Goal: Task Accomplishment & Management: Complete application form

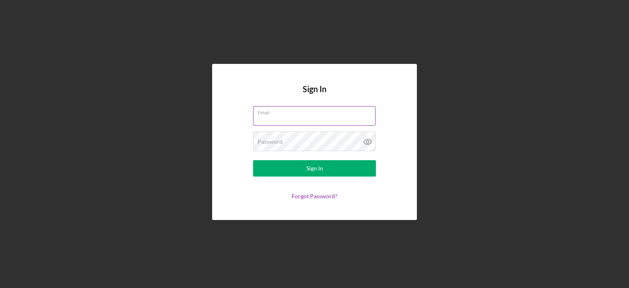
click at [284, 115] on div "Email" at bounding box center [314, 116] width 123 height 20
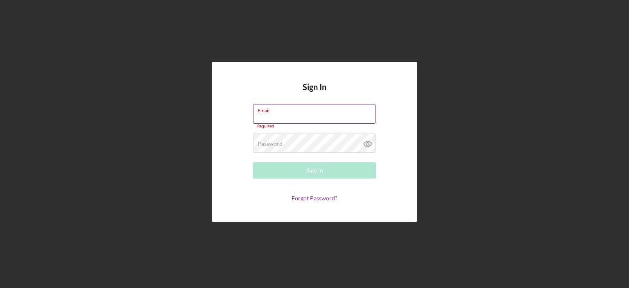
click at [284, 115] on input "Email" at bounding box center [314, 114] width 122 height 20
type input "[EMAIL_ADDRESS][DOMAIN_NAME]"
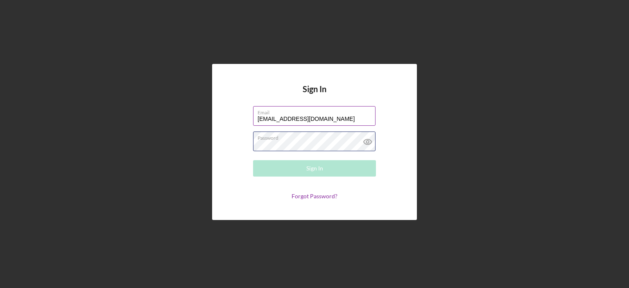
click at [306, 138] on div "Password Required" at bounding box center [314, 141] width 123 height 20
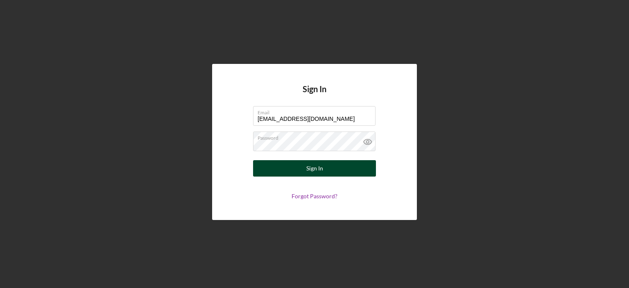
click at [310, 172] on div "Sign In" at bounding box center [314, 168] width 17 height 16
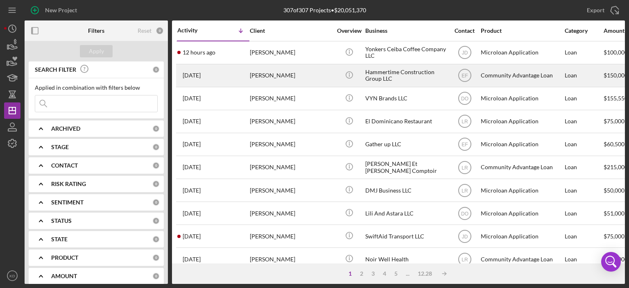
click at [272, 74] on div "[PERSON_NAME]" at bounding box center [291, 76] width 82 height 22
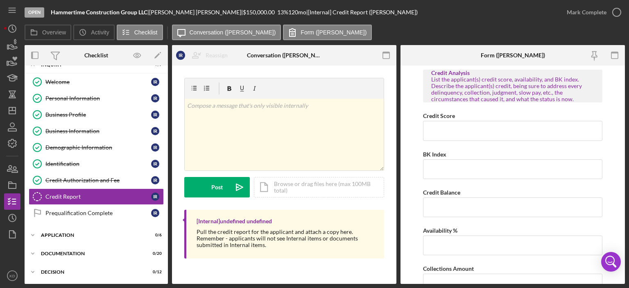
scroll to position [51, 0]
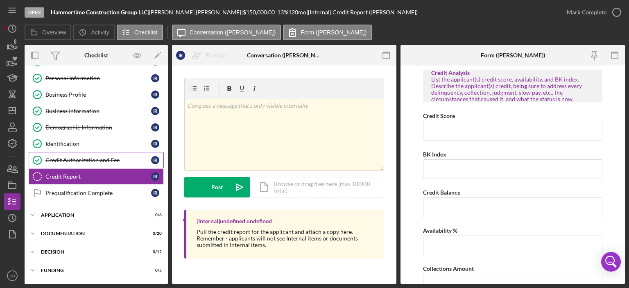
click at [97, 157] on div "Credit Authorization and Fee" at bounding box center [98, 160] width 106 height 7
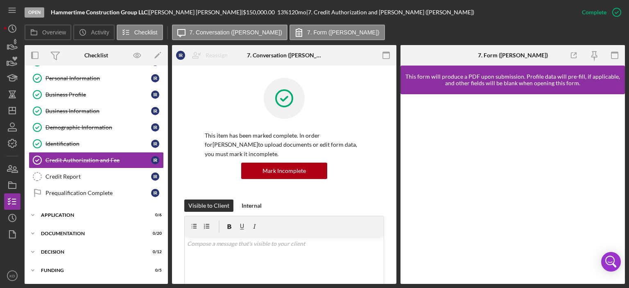
scroll to position [191, 0]
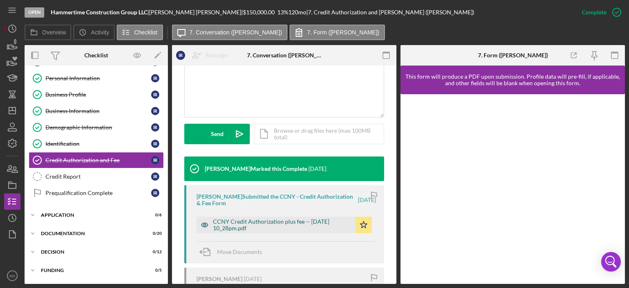
click at [329, 223] on div "CCNY Credit Authorization plus fee -- [DATE] 10_28pm.pdf" at bounding box center [282, 224] width 138 height 13
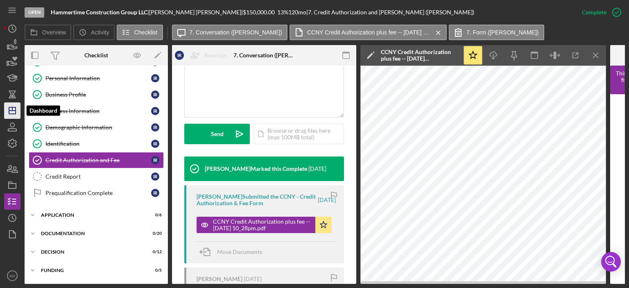
click at [9, 111] on icon "Icon/Dashboard" at bounding box center [12, 110] width 20 height 20
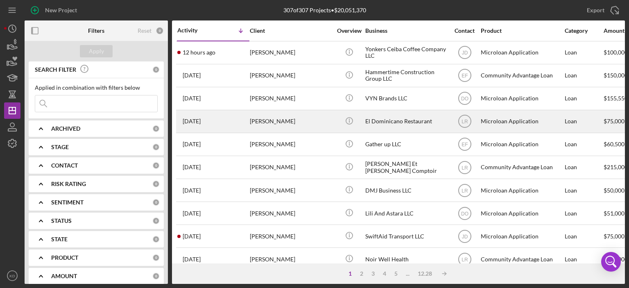
drag, startPoint x: 393, startPoint y: 120, endPoint x: 294, endPoint y: 120, distance: 99.1
click at [294, 120] on div "[PERSON_NAME]" at bounding box center [291, 122] width 82 height 22
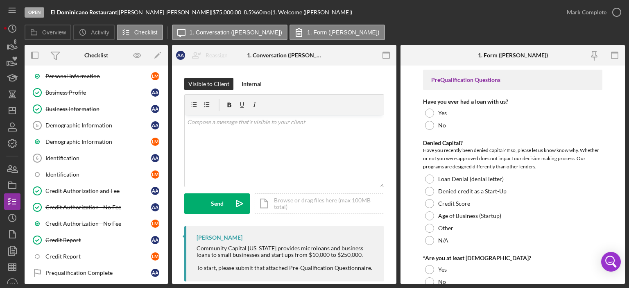
scroll to position [87, 0]
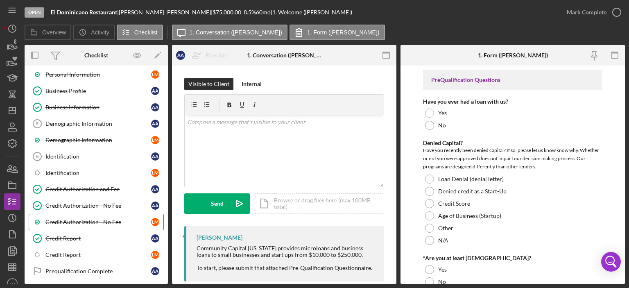
click at [102, 219] on div "Credit Authorization - No Fee" at bounding box center [98, 222] width 106 height 7
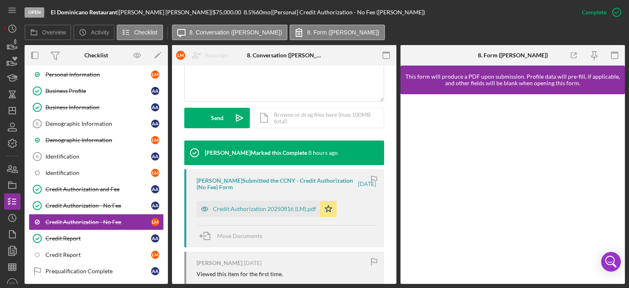
scroll to position [239, 0]
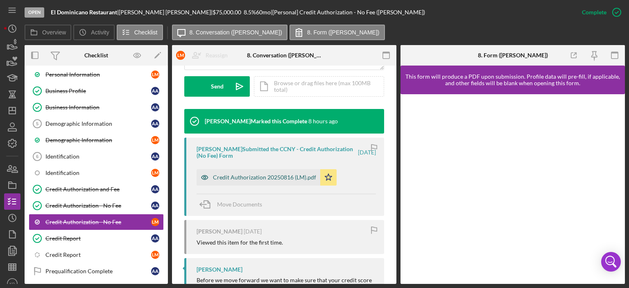
click at [262, 175] on div "Credit Authorization 20250816 (LM).pdf" at bounding box center [264, 177] width 103 height 7
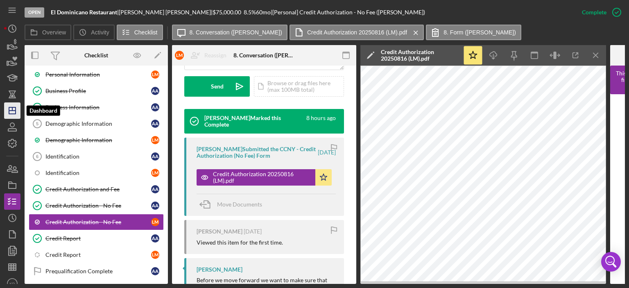
click at [14, 112] on icon "Icon/Dashboard" at bounding box center [12, 110] width 20 height 20
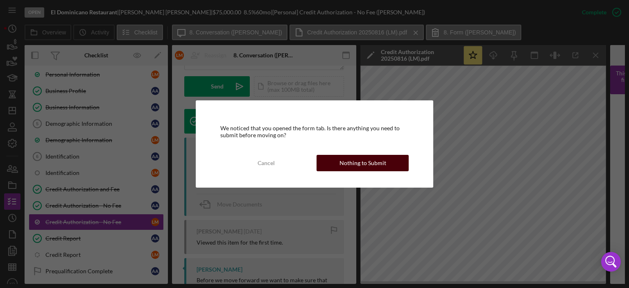
click at [386, 163] on button "Nothing to Submit" at bounding box center [362, 163] width 92 height 16
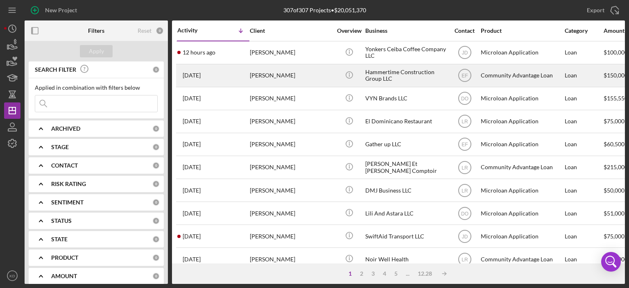
click at [372, 77] on div "Hammertime Construction Group LLC" at bounding box center [406, 76] width 82 height 22
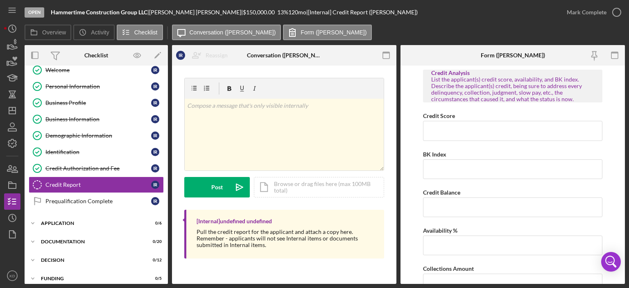
scroll to position [51, 0]
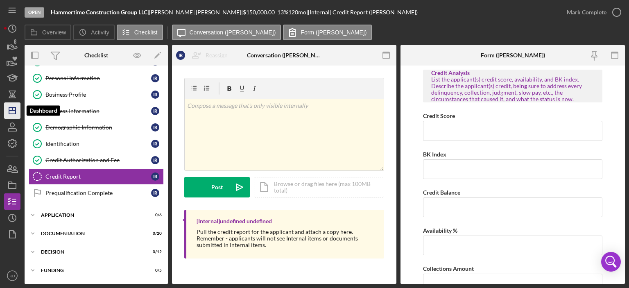
click at [14, 109] on icon "Icon/Dashboard" at bounding box center [12, 110] width 20 height 20
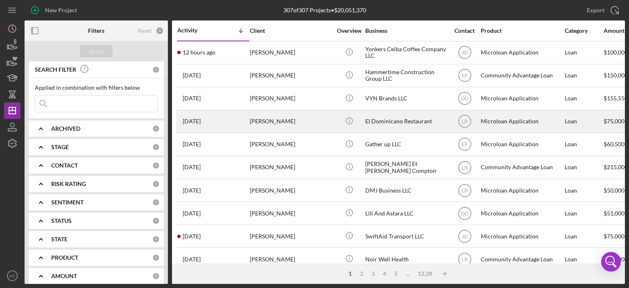
click at [372, 122] on div "El Dominicano Restaurant" at bounding box center [406, 122] width 82 height 22
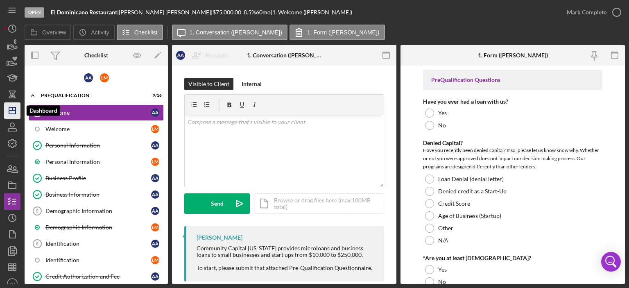
click at [15, 111] on line "button" at bounding box center [12, 111] width 7 height 0
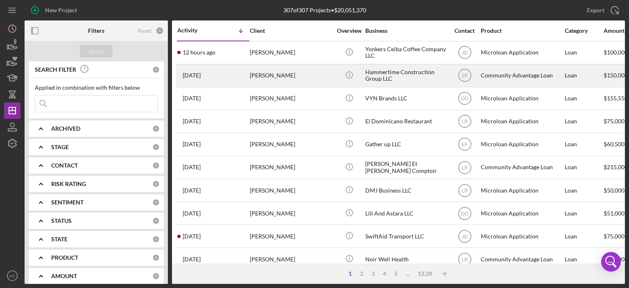
click at [388, 75] on div "Hammertime Construction Group LLC" at bounding box center [406, 76] width 82 height 22
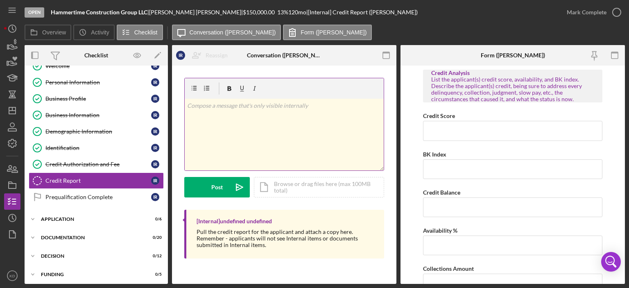
scroll to position [51, 0]
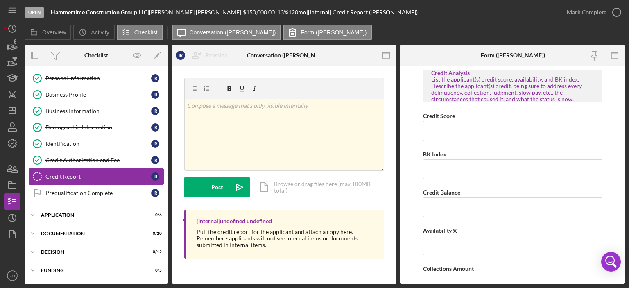
click at [68, 173] on div "Credit Report" at bounding box center [98, 176] width 106 height 7
click at [275, 183] on div "Icon/Document Browse or drag files here (max 100MB total) Tap to choose files o…" at bounding box center [319, 187] width 130 height 20
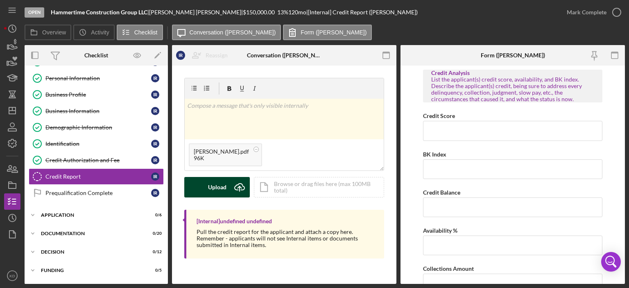
click at [224, 185] on div "Upload" at bounding box center [217, 187] width 18 height 20
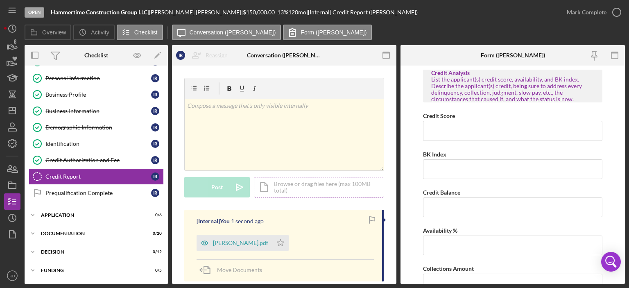
click at [284, 186] on div "Icon/Document Browse or drag files here (max 100MB total) Tap to choose files o…" at bounding box center [319, 187] width 130 height 20
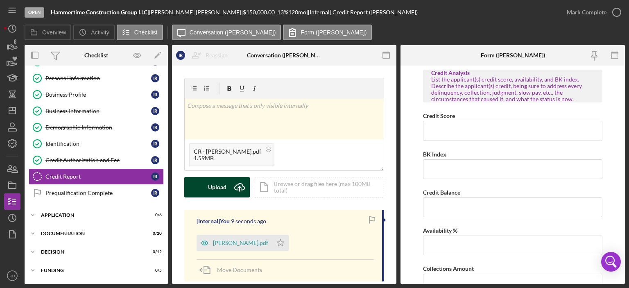
click at [216, 186] on div "Upload" at bounding box center [217, 187] width 18 height 20
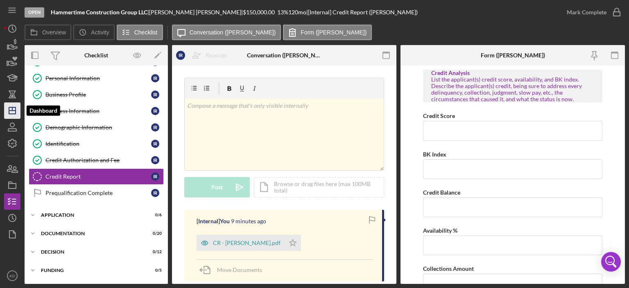
click at [11, 109] on icon "Icon/Dashboard" at bounding box center [12, 110] width 20 height 20
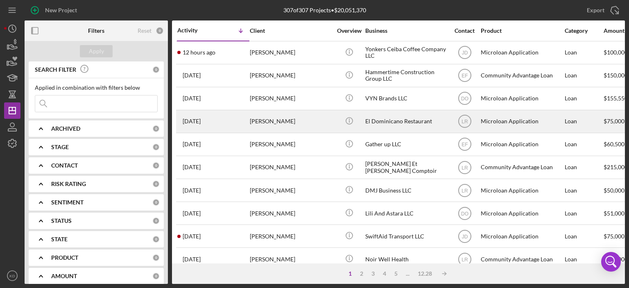
click at [409, 121] on div "El Dominicano Restaurant" at bounding box center [406, 122] width 82 height 22
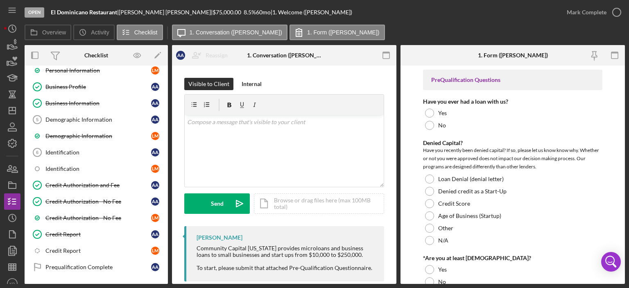
scroll to position [105, 0]
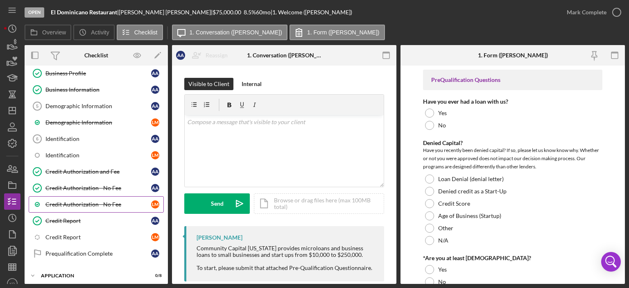
click at [89, 201] on div "Credit Authorization - No Fee" at bounding box center [98, 204] width 106 height 7
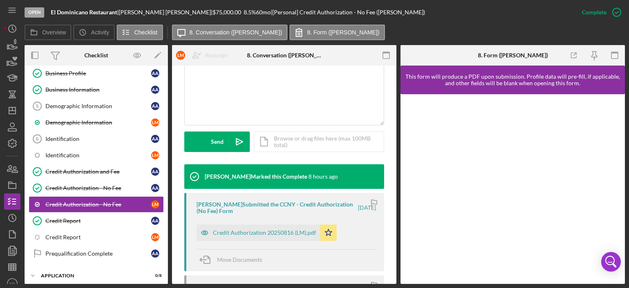
scroll to position [195, 0]
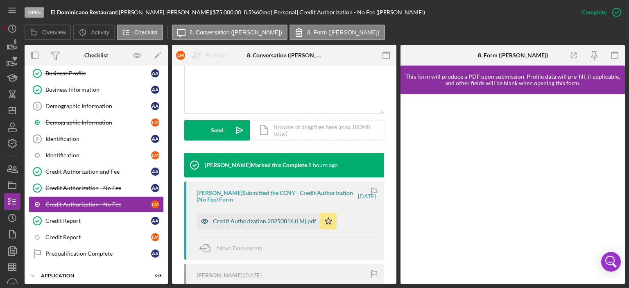
click at [260, 219] on div "Credit Authorization 20250816 (LM).pdf" at bounding box center [264, 221] width 103 height 7
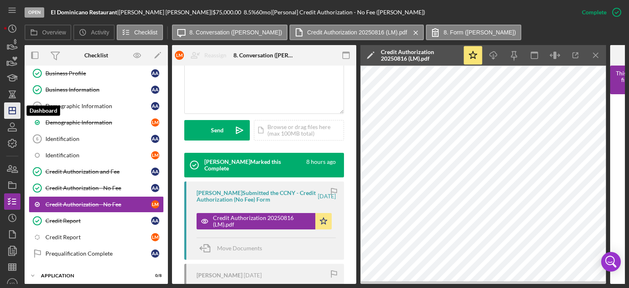
click at [14, 111] on icon "Icon/Dashboard" at bounding box center [12, 110] width 20 height 20
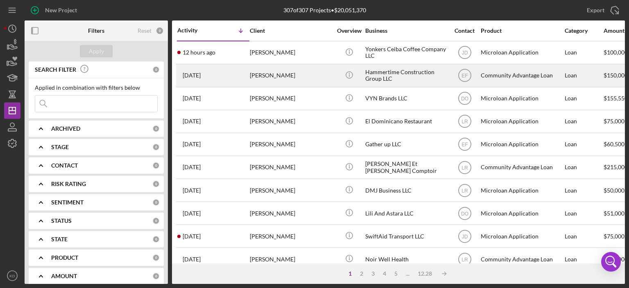
click at [408, 72] on div "Hammertime Construction Group LLC" at bounding box center [406, 76] width 82 height 22
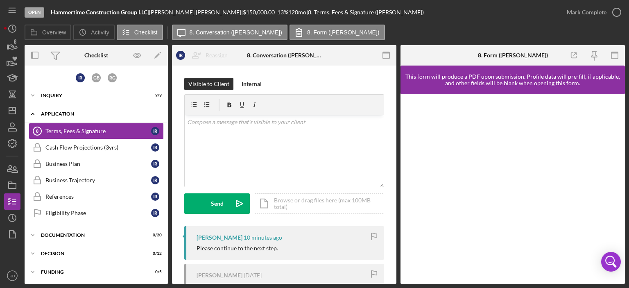
click at [33, 114] on icon "Icon/Expander" at bounding box center [33, 114] width 16 height 16
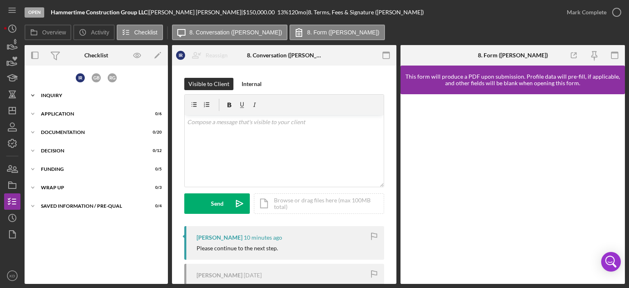
click at [32, 93] on icon "Icon/Expander" at bounding box center [33, 95] width 16 height 16
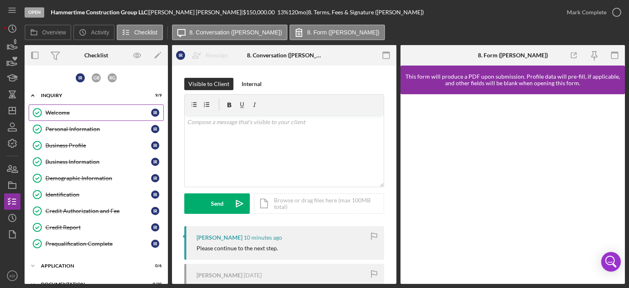
click at [57, 111] on div "Welcome" at bounding box center [98, 112] width 106 height 7
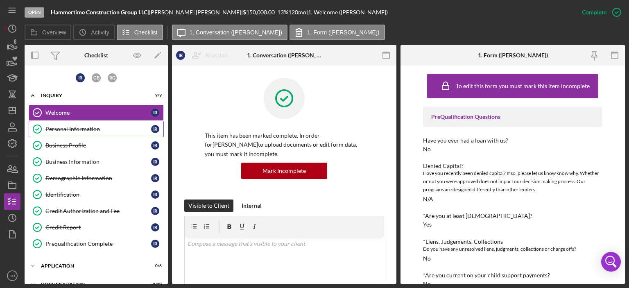
click at [72, 129] on div "Personal Information" at bounding box center [98, 129] width 106 height 7
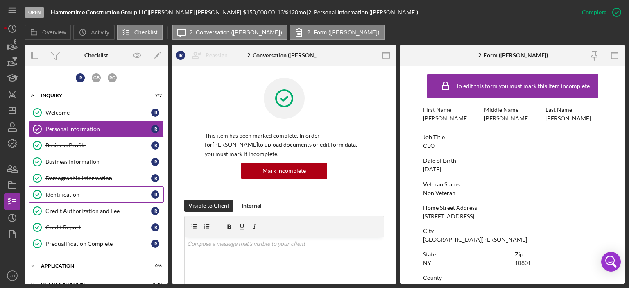
click at [70, 193] on div "Identification" at bounding box center [98, 194] width 106 height 7
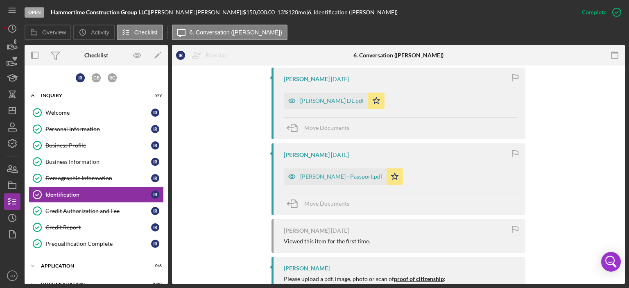
scroll to position [301, 0]
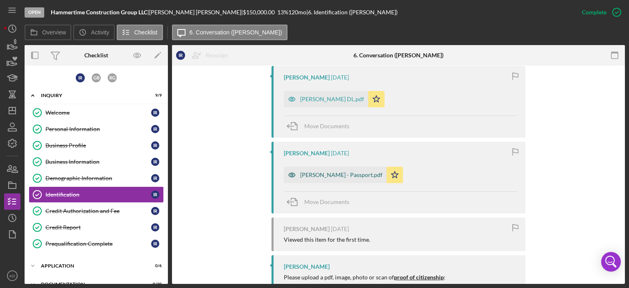
click at [327, 173] on div "[PERSON_NAME] - Passport.pdf" at bounding box center [341, 175] width 82 height 7
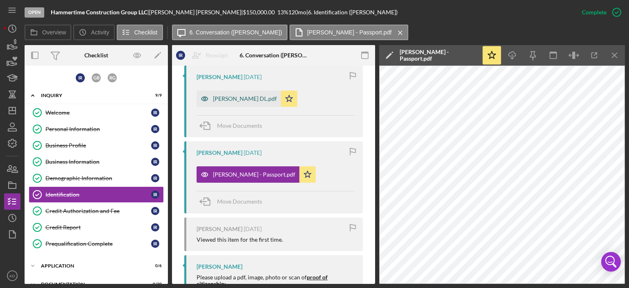
click at [233, 99] on div "[PERSON_NAME] DL.pdf" at bounding box center [245, 98] width 64 height 7
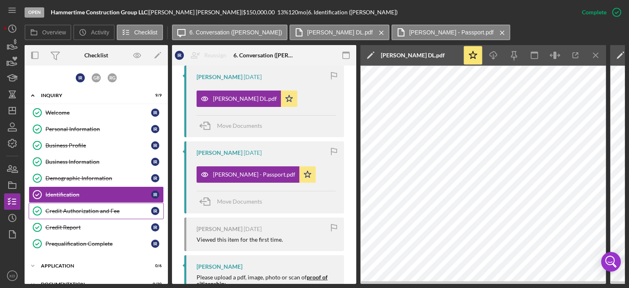
click at [65, 208] on div "Credit Authorization and Fee" at bounding box center [98, 211] width 106 height 7
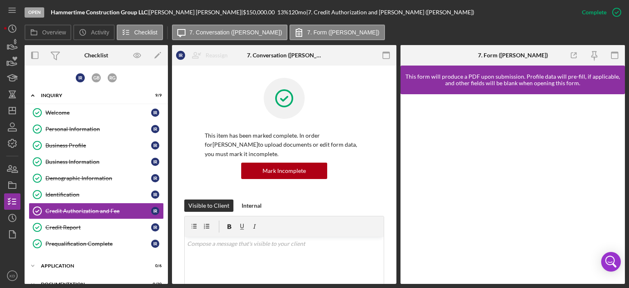
scroll to position [191, 0]
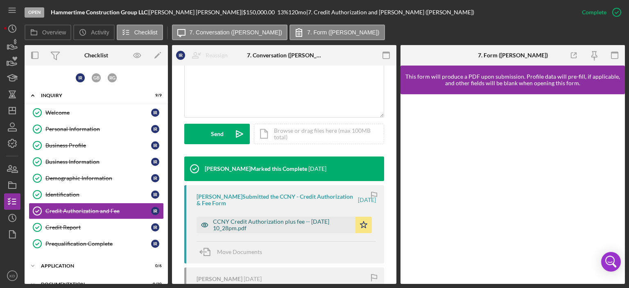
click at [310, 224] on div "CCNY Credit Authorization plus fee -- [DATE] 10_28pm.pdf" at bounding box center [282, 224] width 138 height 13
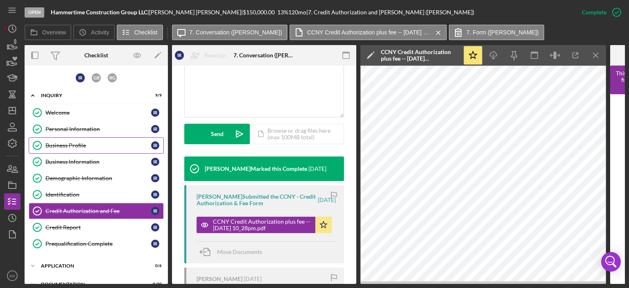
click at [77, 145] on div "Business Profile" at bounding box center [98, 145] width 106 height 7
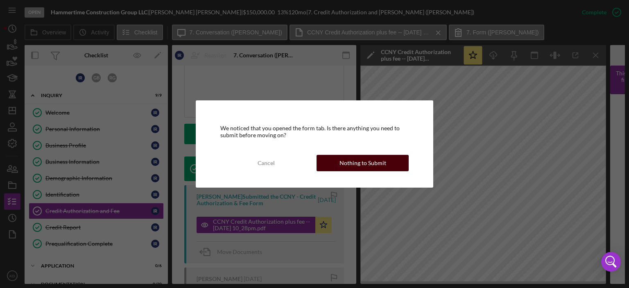
click at [372, 163] on div "Nothing to Submit" at bounding box center [362, 163] width 47 height 16
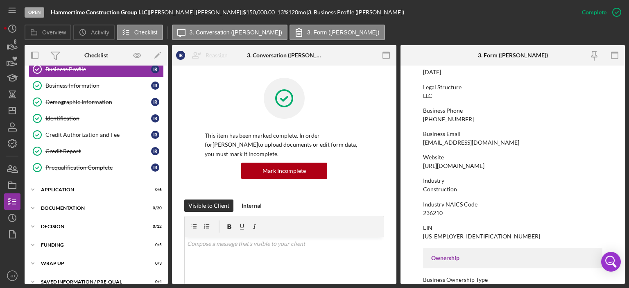
scroll to position [77, 0]
click at [32, 20] on polyline at bounding box center [33, 19] width 2 height 2
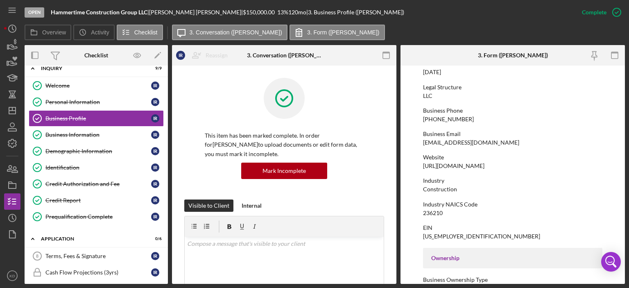
scroll to position [10, 0]
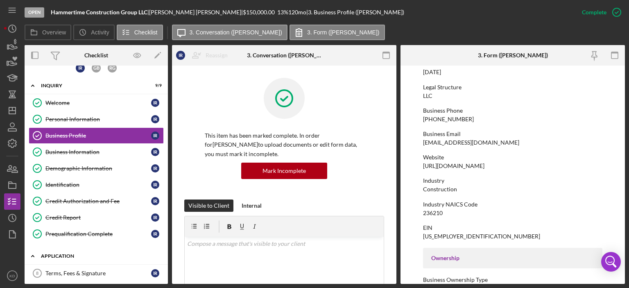
click at [34, 253] on icon "Icon/Expander" at bounding box center [33, 256] width 16 height 16
click at [33, 270] on icon "Icon/Expander" at bounding box center [33, 274] width 16 height 16
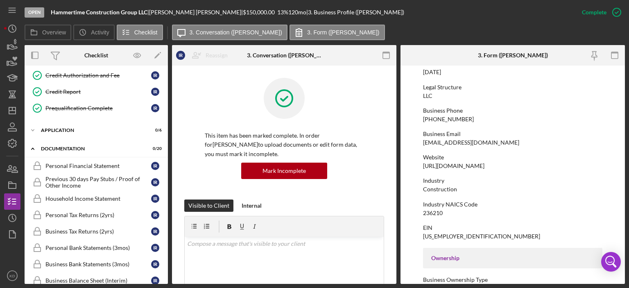
scroll to position [0, 0]
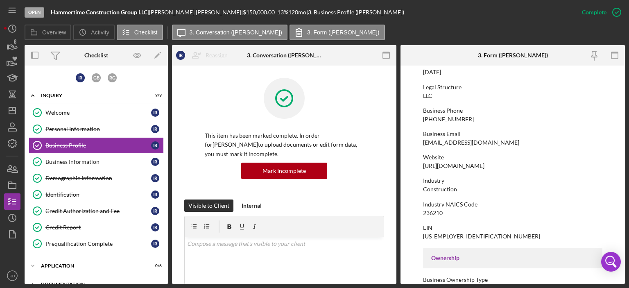
click at [31, 281] on icon "Icon/Expander" at bounding box center [33, 284] width 16 height 16
click at [61, 110] on div "Welcome" at bounding box center [98, 112] width 106 height 7
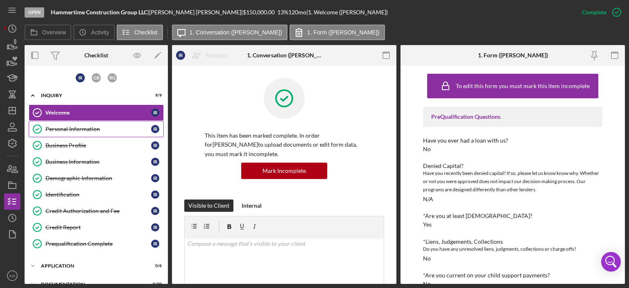
click at [60, 127] on div "Personal Information" at bounding box center [98, 129] width 106 height 7
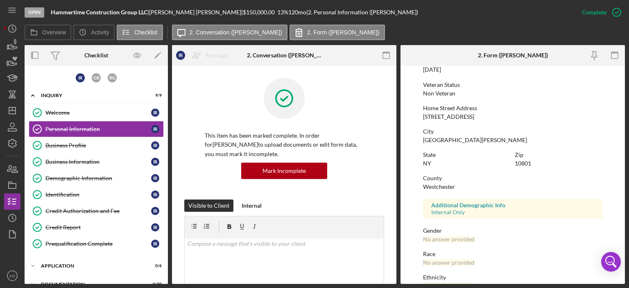
scroll to position [164, 0]
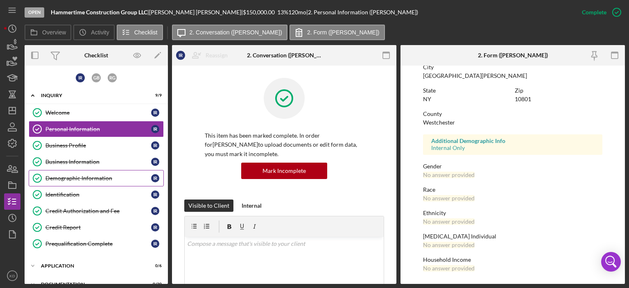
click at [84, 177] on div "Demographic Information" at bounding box center [98, 178] width 106 height 7
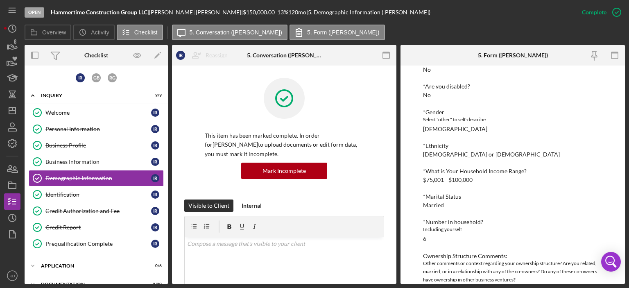
scroll to position [125, 0]
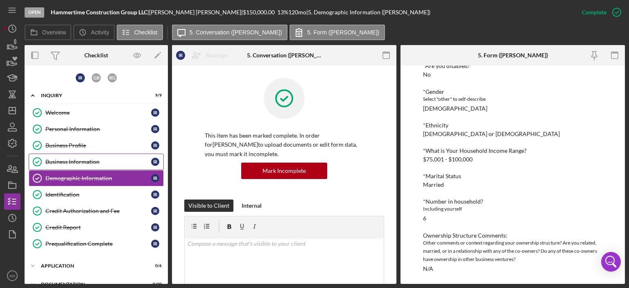
click at [77, 160] on div "Business Information" at bounding box center [98, 161] width 106 height 7
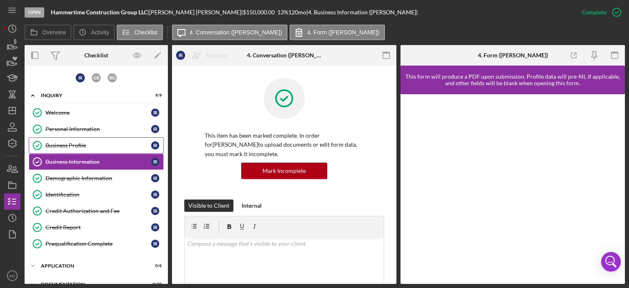
click at [72, 145] on div "Business Profile" at bounding box center [98, 145] width 106 height 7
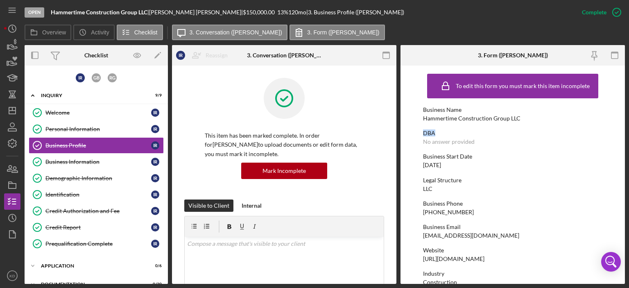
drag, startPoint x: 624, startPoint y: 120, endPoint x: 622, endPoint y: 135, distance: 15.3
click at [622, 135] on form "To edit this form you must mark this item incomplete Business Name Hammertime C…" at bounding box center [512, 174] width 224 height 218
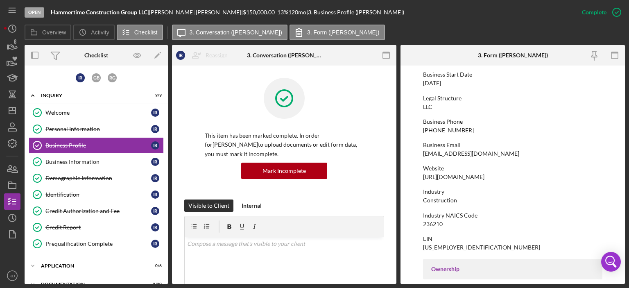
scroll to position [81, 0]
drag, startPoint x: 509, startPoint y: 152, endPoint x: 422, endPoint y: 153, distance: 87.6
click at [422, 153] on form "To edit this form you must mark this item incomplete Business Name Hammertime C…" at bounding box center [512, 174] width 224 height 218
copy div "[EMAIL_ADDRESS][DOMAIN_NAME]"
click at [13, 104] on icon "Icon/Dashboard" at bounding box center [12, 110] width 20 height 20
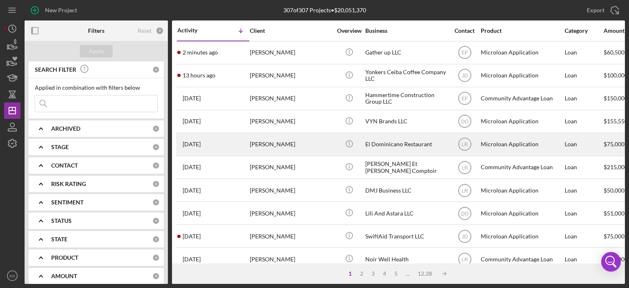
click at [382, 144] on div "El Dominicano Restaurant" at bounding box center [406, 144] width 82 height 22
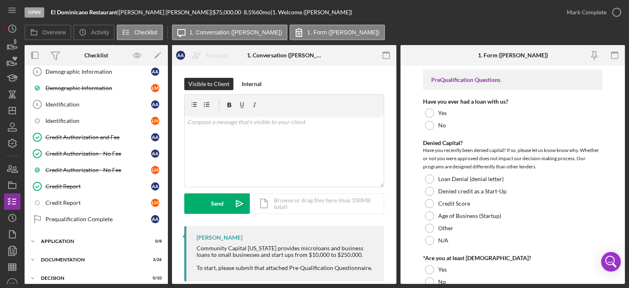
scroll to position [168, 0]
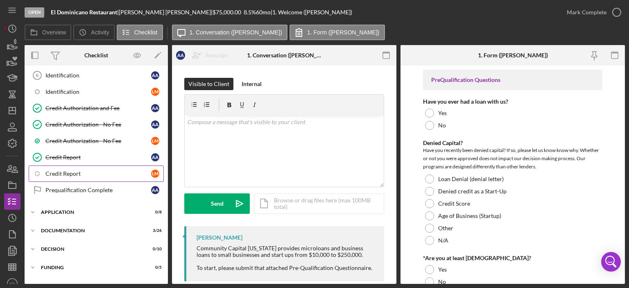
click at [51, 172] on div "Credit Report" at bounding box center [98, 173] width 106 height 7
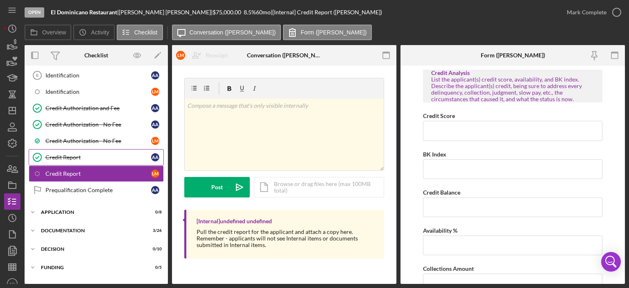
click at [74, 154] on div "Credit Report" at bounding box center [98, 157] width 106 height 7
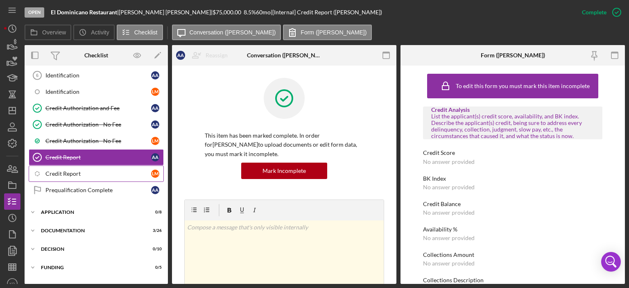
click at [69, 173] on div "Credit Report" at bounding box center [98, 173] width 106 height 7
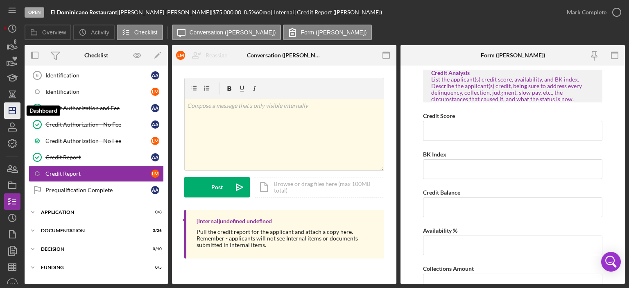
click at [9, 110] on polygon "button" at bounding box center [12, 110] width 7 height 7
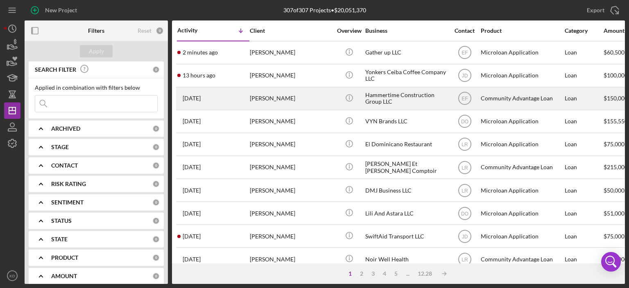
click at [393, 96] on div "Hammertime Construction Group LLC" at bounding box center [406, 99] width 82 height 22
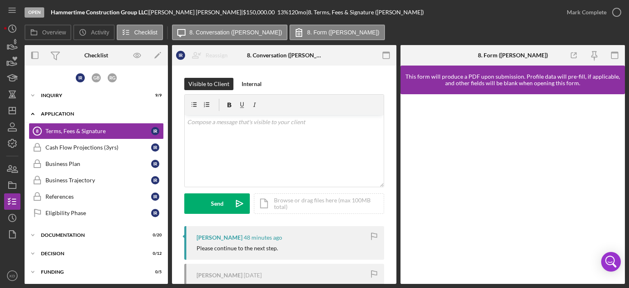
click at [31, 112] on icon "Icon/Expander" at bounding box center [33, 114] width 16 height 16
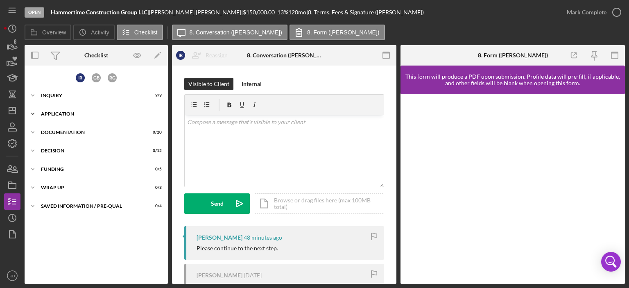
click at [31, 112] on icon "Icon/Expander" at bounding box center [33, 114] width 16 height 16
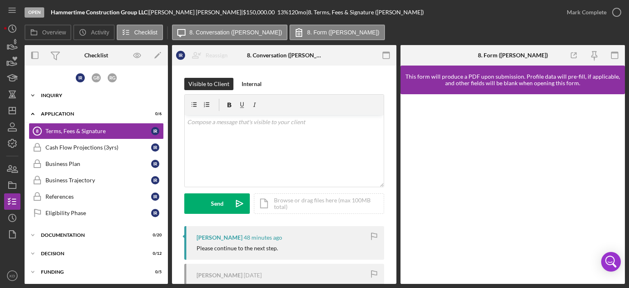
click at [31, 97] on icon "Icon/Expander" at bounding box center [33, 95] width 16 height 16
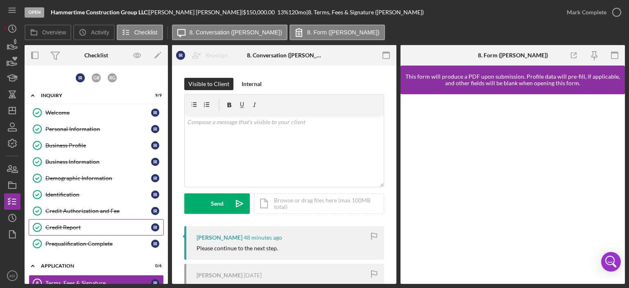
click at [75, 224] on div "Credit Report" at bounding box center [98, 227] width 106 height 7
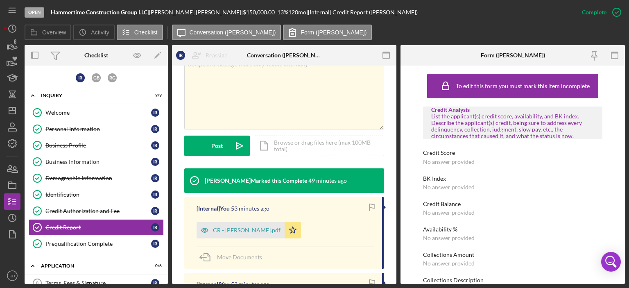
scroll to position [84, 0]
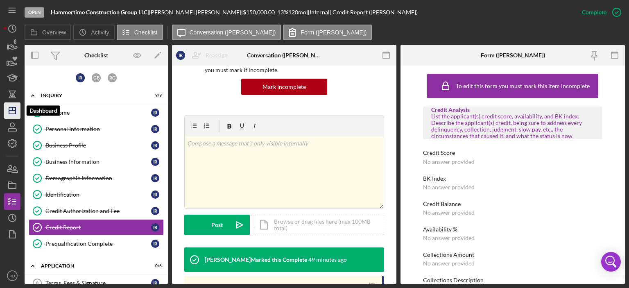
click at [13, 111] on icon "Icon/Dashboard" at bounding box center [12, 110] width 20 height 20
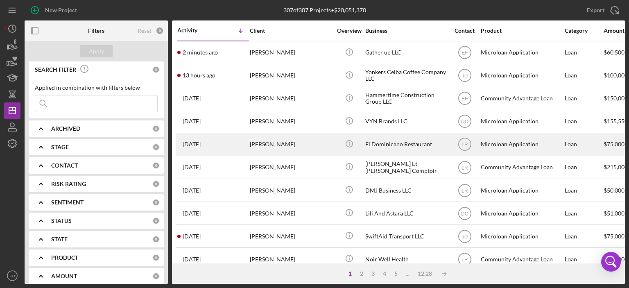
click at [371, 145] on div "El Dominicano Restaurant" at bounding box center [406, 144] width 82 height 22
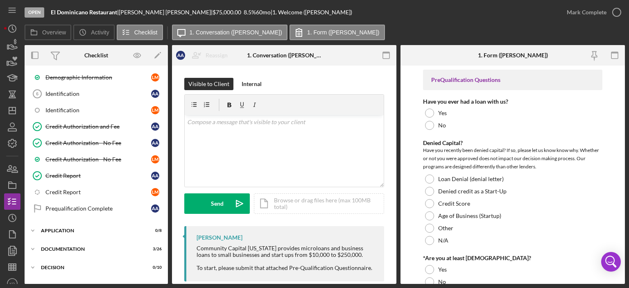
scroll to position [154, 0]
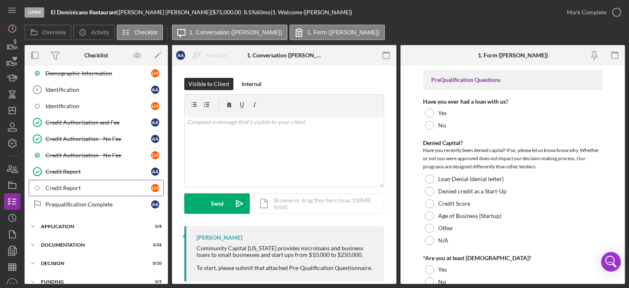
click at [59, 186] on div "Credit Report" at bounding box center [98, 188] width 106 height 7
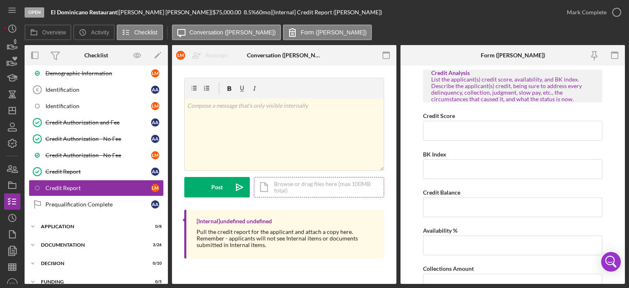
click at [309, 184] on div "Icon/Document Browse or drag files here (max 100MB total) Tap to choose files o…" at bounding box center [319, 187] width 130 height 20
click at [88, 168] on div "Credit Report" at bounding box center [98, 171] width 106 height 7
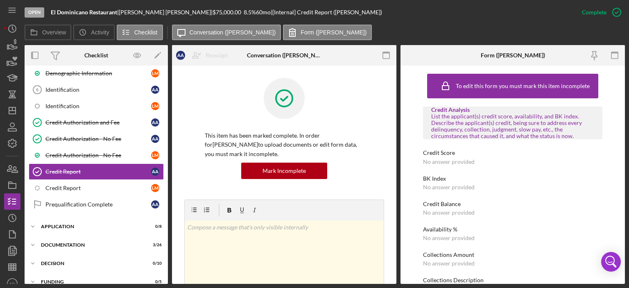
drag, startPoint x: 393, startPoint y: 156, endPoint x: 391, endPoint y: 213, distance: 57.3
click at [391, 213] on div "This item has been marked complete. In order for [PERSON_NAME] to upload docume…" at bounding box center [284, 293] width 224 height 456
click at [75, 152] on div "Credit Authorization - No Fee" at bounding box center [98, 155] width 106 height 7
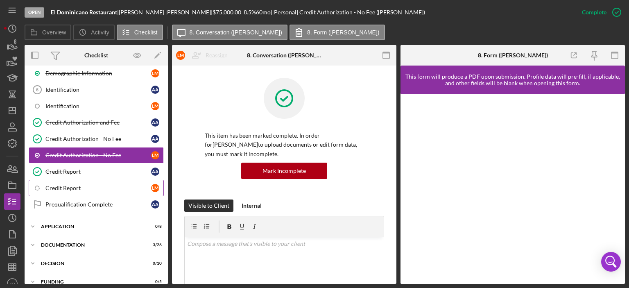
click at [62, 185] on div "Credit Report" at bounding box center [98, 188] width 106 height 7
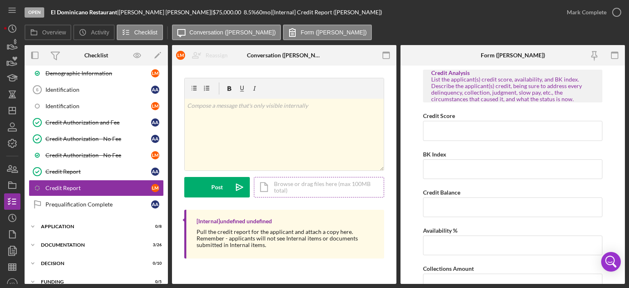
click at [305, 189] on div "Icon/Document Browse or drag files here (max 100MB total) Tap to choose files o…" at bounding box center [319, 187] width 130 height 20
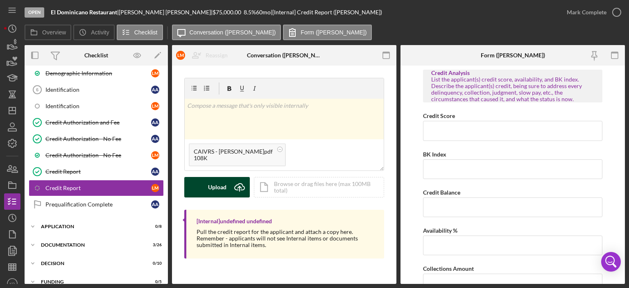
click at [215, 188] on div "Upload" at bounding box center [217, 187] width 18 height 20
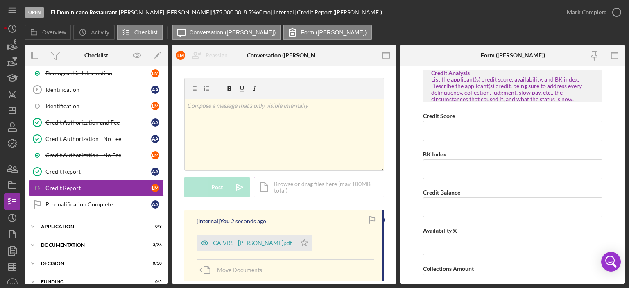
click at [329, 187] on div "Icon/Document Browse or drag files here (max 100MB total) Tap to choose files o…" at bounding box center [319, 187] width 130 height 20
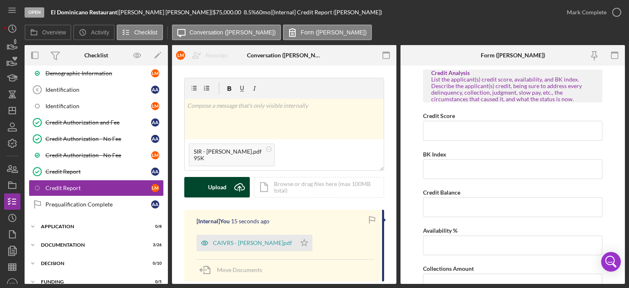
click at [226, 186] on button "Upload Icon/Upload" at bounding box center [216, 187] width 65 height 20
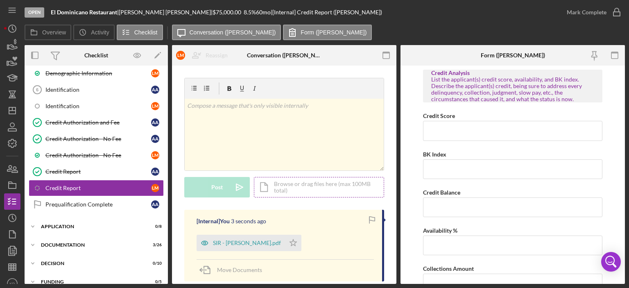
click at [309, 186] on div "Icon/Document Browse or drag files here (max 100MB total) Tap to choose files o…" at bounding box center [319, 187] width 130 height 20
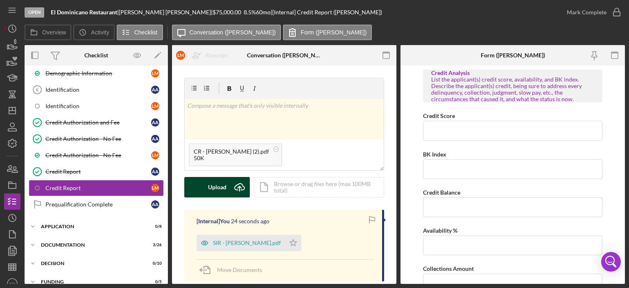
click at [232, 187] on icon "Icon/Upload" at bounding box center [239, 187] width 20 height 20
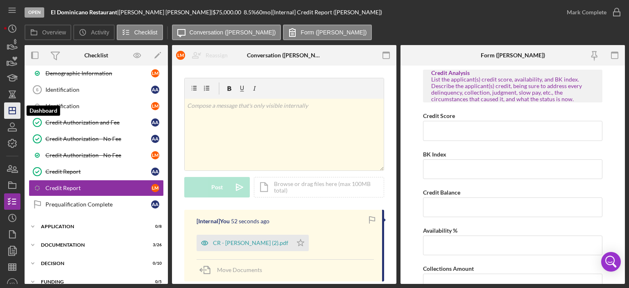
click at [15, 109] on polygon "button" at bounding box center [12, 110] width 7 height 7
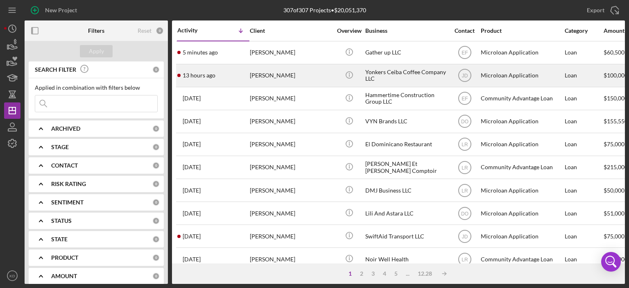
click at [283, 72] on div "[PERSON_NAME]" at bounding box center [291, 76] width 82 height 22
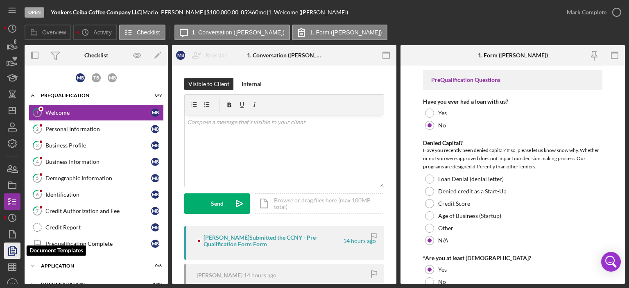
click at [13, 251] on icon "button" at bounding box center [12, 250] width 20 height 20
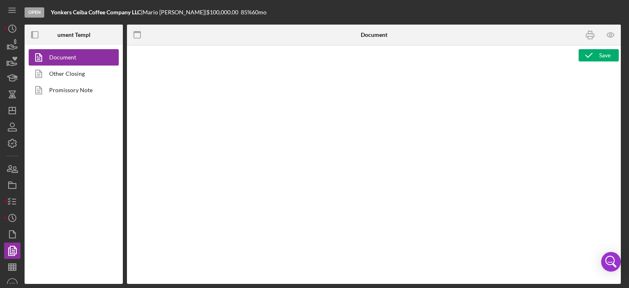
type textarea "<h2><strong>Product Name</strong><br><span id="Product_Name" class="template-fi…"
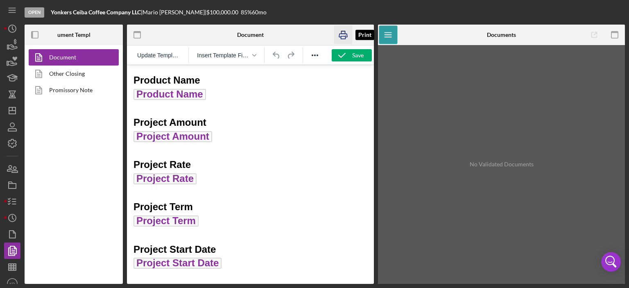
click at [342, 33] on icon "button" at bounding box center [343, 35] width 18 height 18
click at [11, 112] on icon "Icon/Dashboard" at bounding box center [12, 110] width 20 height 20
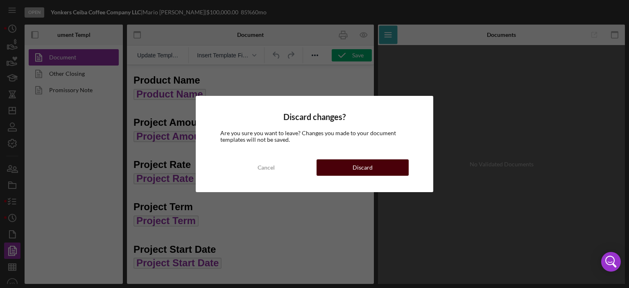
click at [371, 167] on div "Discard" at bounding box center [362, 167] width 20 height 16
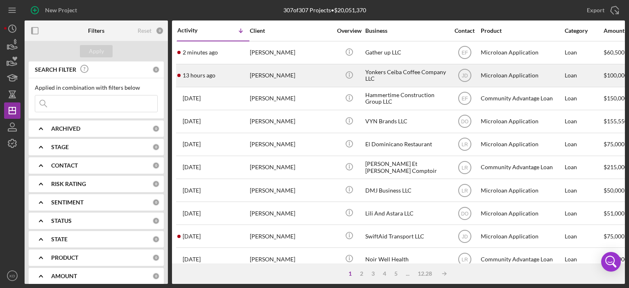
click at [379, 71] on div "Yonkers Ceiba Coffee Company LLC" at bounding box center [406, 76] width 82 height 22
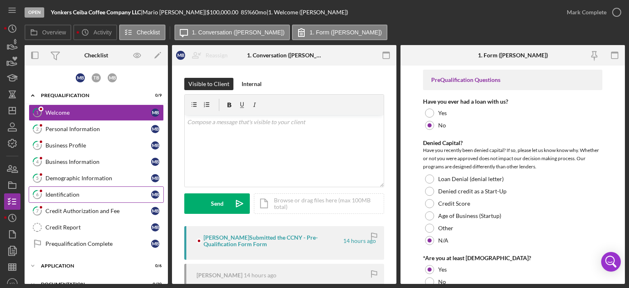
click at [64, 193] on div "Identification" at bounding box center [98, 194] width 106 height 7
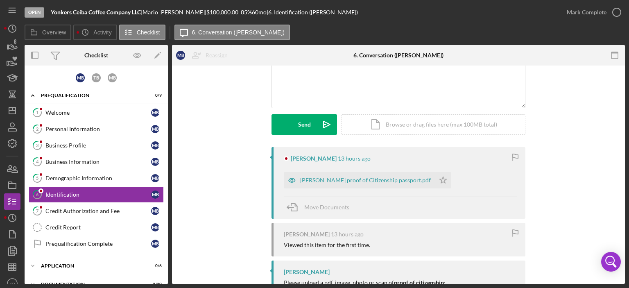
scroll to position [81, 0]
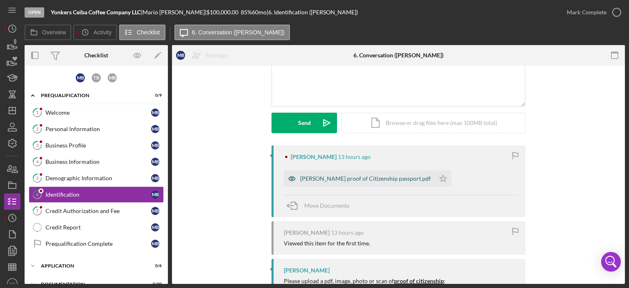
click at [309, 178] on div "[PERSON_NAME] proof of Citizenship passport.pdf" at bounding box center [365, 178] width 131 height 7
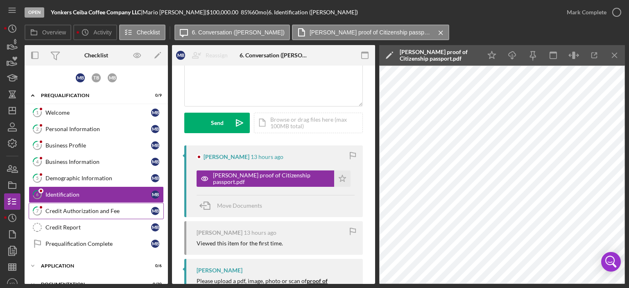
click at [90, 211] on div "Credit Authorization and Fee" at bounding box center [98, 211] width 106 height 7
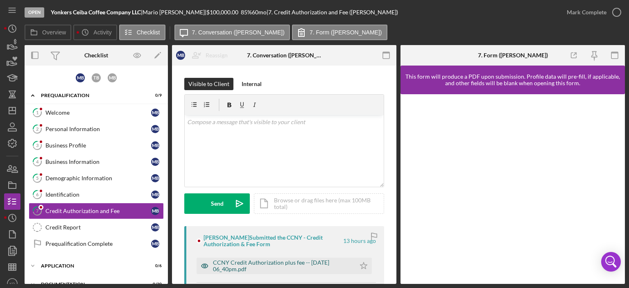
click at [301, 263] on div "CCNY Credit Authorization plus fee -- [DATE] 06_40pm.pdf" at bounding box center [282, 265] width 138 height 13
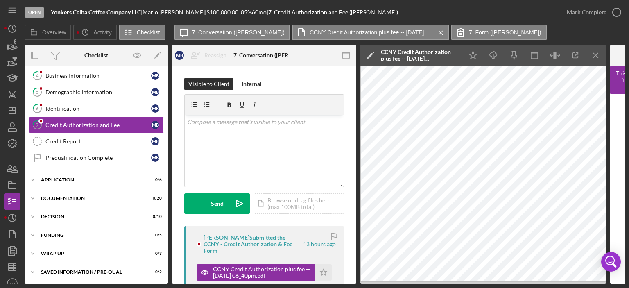
scroll to position [87, 0]
click at [33, 175] on icon "Icon/Expander" at bounding box center [33, 179] width 16 height 16
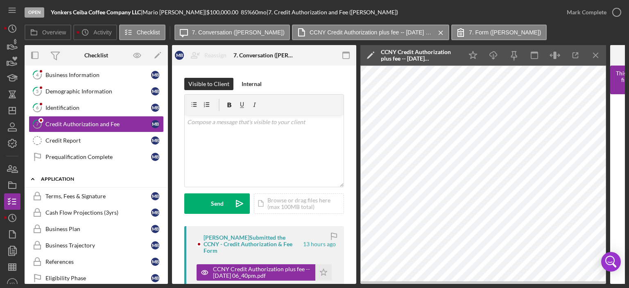
click at [33, 175] on icon "Icon/Expander" at bounding box center [33, 179] width 16 height 16
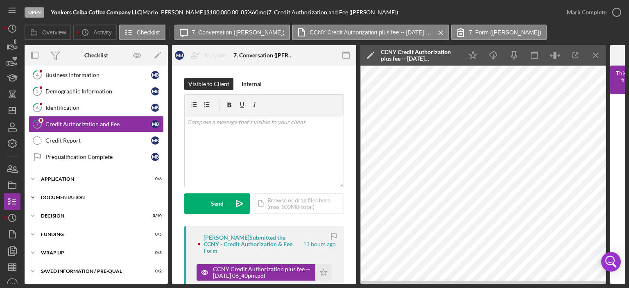
click at [32, 196] on icon "Icon/Expander" at bounding box center [33, 197] width 16 height 16
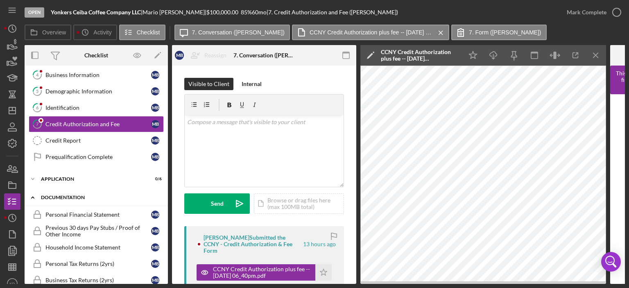
click at [32, 196] on icon "Icon/Expander" at bounding box center [33, 197] width 16 height 16
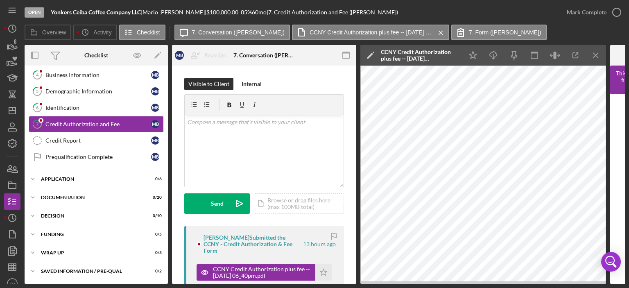
click at [168, 73] on div "Overview Internal Workflow Stage Open Icon/Dropdown Arrow Archive (can unarchiv…" at bounding box center [325, 164] width 600 height 239
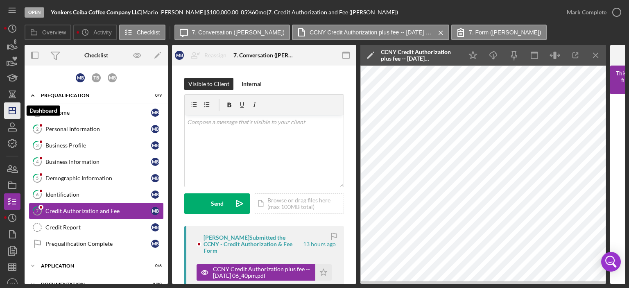
click at [9, 114] on polygon "button" at bounding box center [12, 110] width 7 height 7
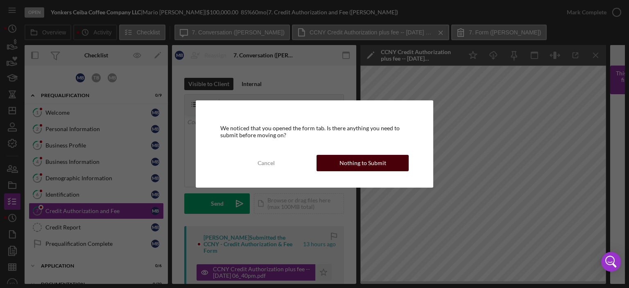
click at [373, 162] on div "Nothing to Submit" at bounding box center [362, 163] width 47 height 16
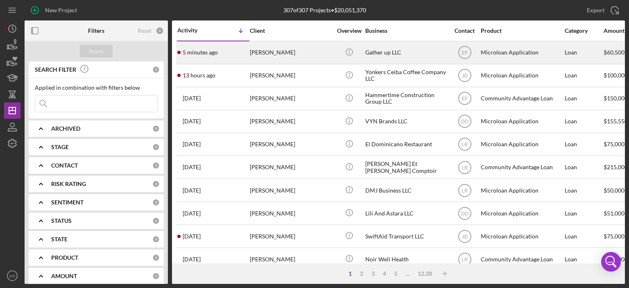
click at [262, 53] on div "[PERSON_NAME]" at bounding box center [291, 53] width 82 height 22
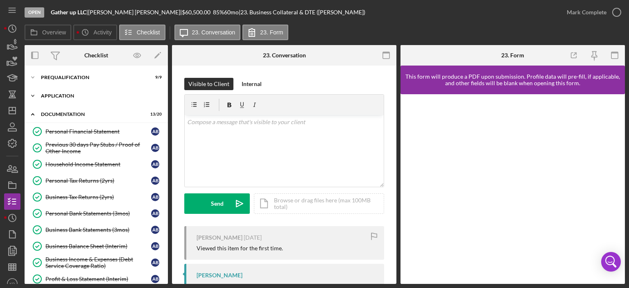
click at [33, 95] on icon "Icon/Expander" at bounding box center [33, 96] width 16 height 16
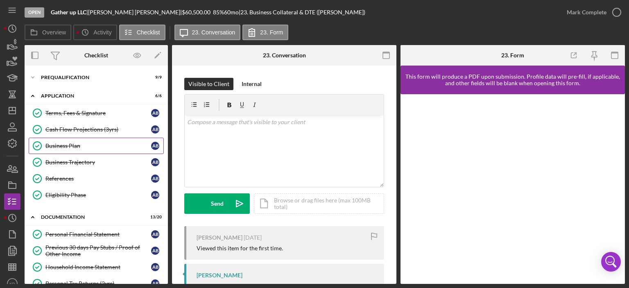
click at [51, 144] on div "Business Plan" at bounding box center [98, 145] width 106 height 7
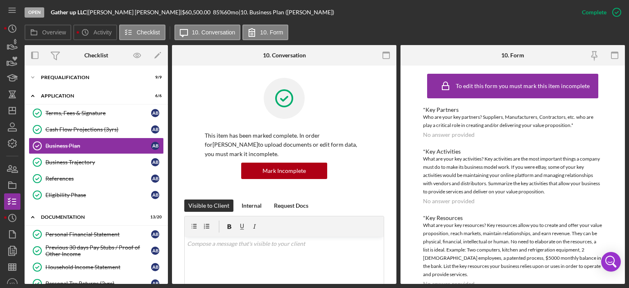
scroll to position [191, 0]
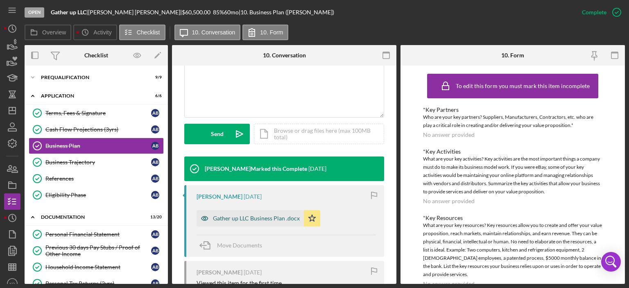
click at [277, 217] on div "Gather up LLC Business Plan .docx" at bounding box center [256, 218] width 87 height 7
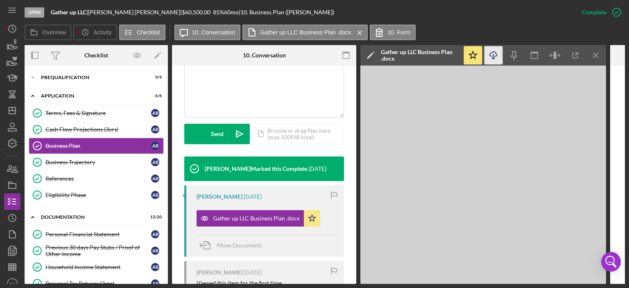
click at [491, 53] on icon "Icon/Download" at bounding box center [493, 55] width 18 height 18
click at [70, 111] on div "Terms, Fees & Signature" at bounding box center [98, 113] width 106 height 7
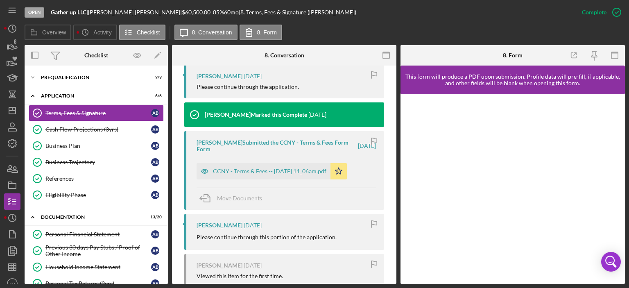
scroll to position [286, 0]
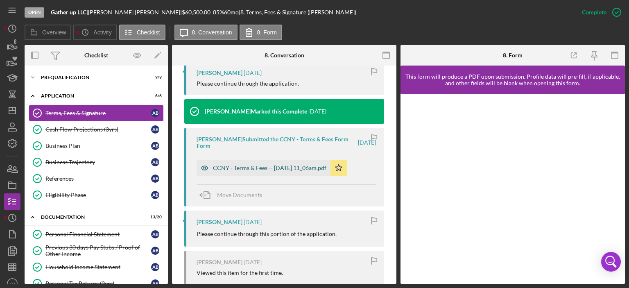
click at [312, 166] on div "CCNY - Terms & Fees -- [DATE] 11_06am.pdf" at bounding box center [269, 168] width 113 height 7
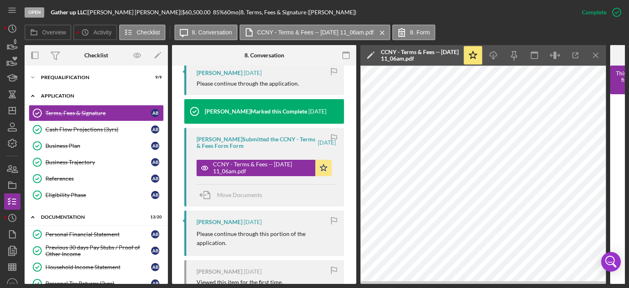
click at [31, 96] on icon "Icon/Expander" at bounding box center [33, 96] width 16 height 16
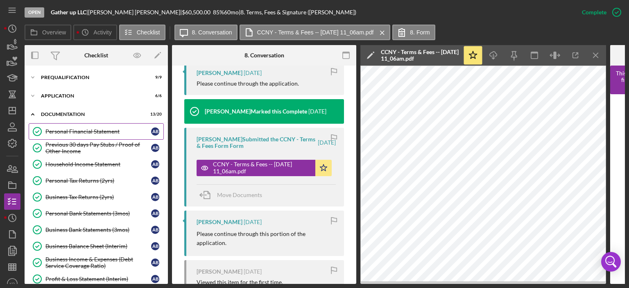
click at [58, 132] on div "Personal Financial Statement" at bounding box center [98, 131] width 106 height 7
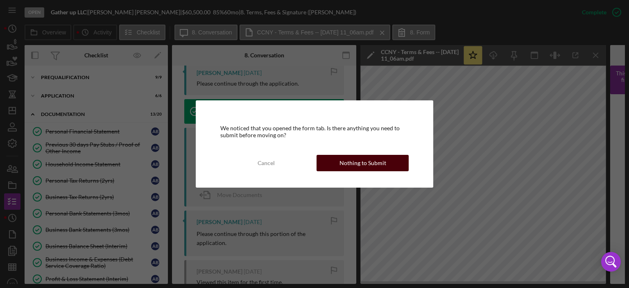
click at [357, 164] on div "Nothing to Submit" at bounding box center [362, 163] width 47 height 16
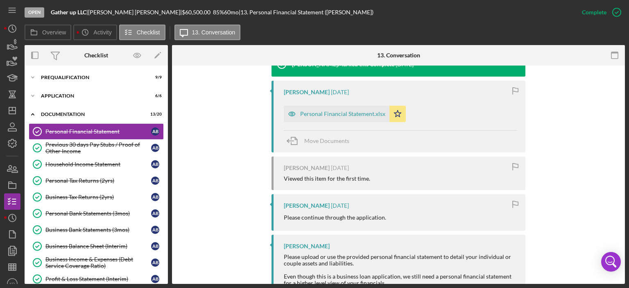
scroll to position [287, 0]
click at [340, 113] on div "Personal Financial Statement.xlsx" at bounding box center [342, 113] width 85 height 7
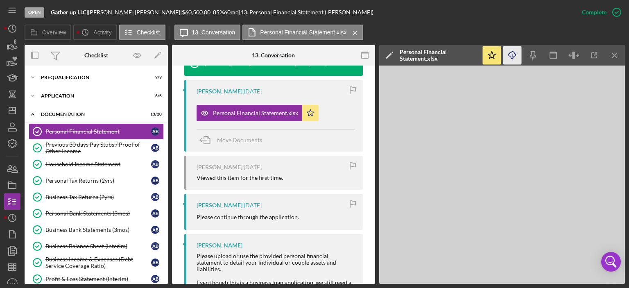
click at [509, 53] on icon "button" at bounding box center [511, 54] width 7 height 5
click at [80, 144] on div "Previous 30 days Pay Stubs / Proof of Other Income" at bounding box center [98, 147] width 106 height 13
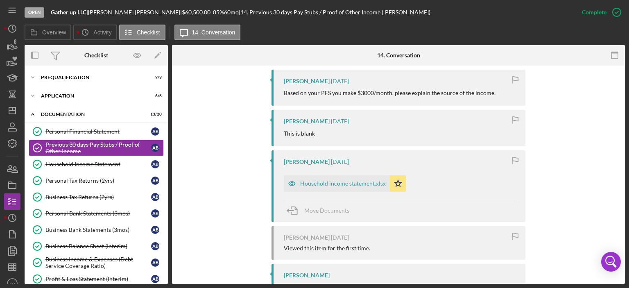
scroll to position [380, 0]
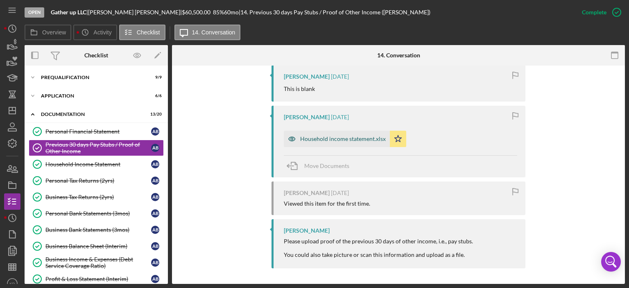
click at [354, 139] on div "Household income statement.xlsx" at bounding box center [343, 138] width 86 height 7
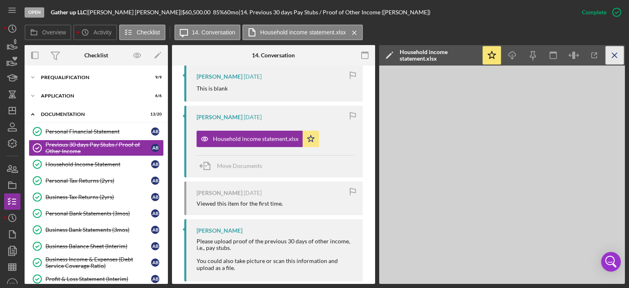
click at [614, 57] on icon "Icon/Menu Close" at bounding box center [614, 55] width 18 height 18
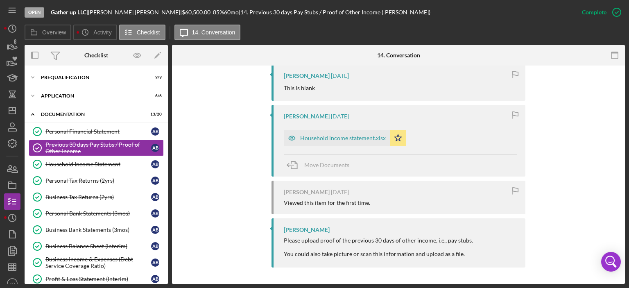
scroll to position [380, 0]
click at [75, 146] on div "Previous 30 days Pay Stubs / Proof of Other Income" at bounding box center [98, 147] width 106 height 13
click at [79, 165] on div "Household Income Statement" at bounding box center [98, 164] width 106 height 7
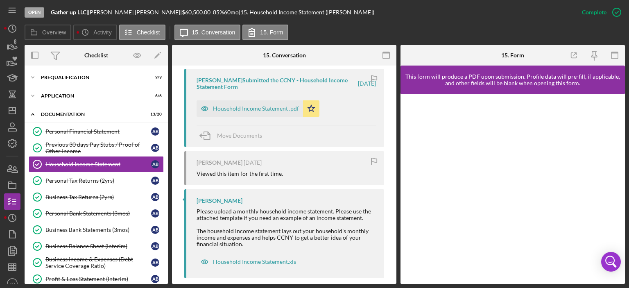
scroll to position [318, 0]
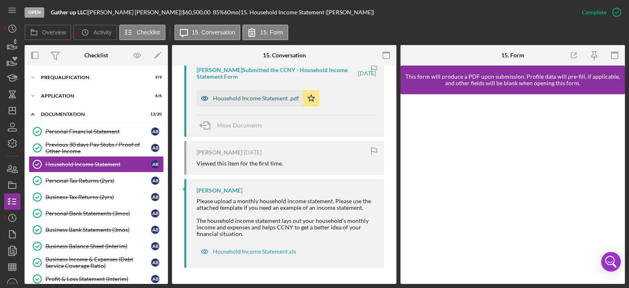
click at [262, 97] on div "Household Income Statement .pdf" at bounding box center [256, 98] width 86 height 7
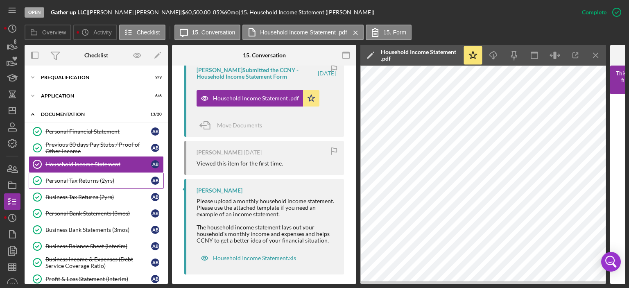
click at [72, 180] on div "Personal Tax Returns (2yrs)" at bounding box center [98, 180] width 106 height 7
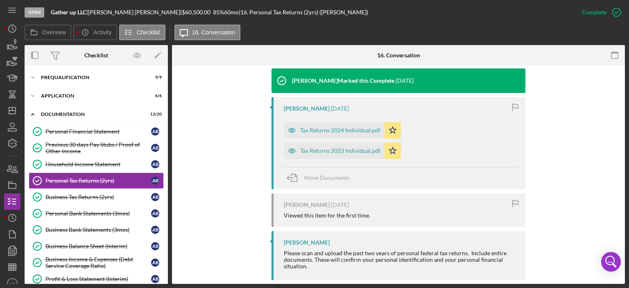
scroll to position [272, 0]
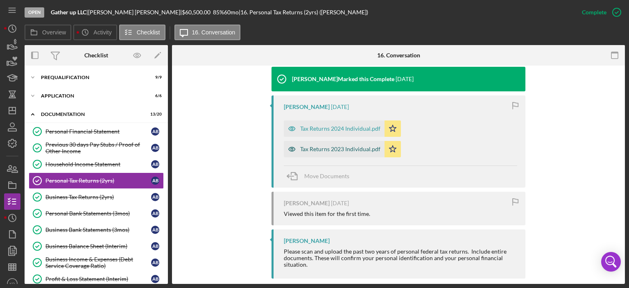
click at [335, 149] on div "Tax Returns 2023 Individual.pdf" at bounding box center [340, 149] width 80 height 7
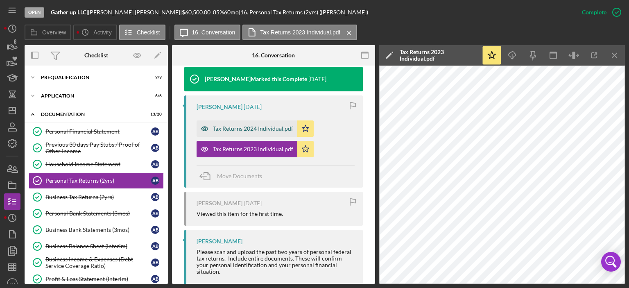
drag, startPoint x: 243, startPoint y: 132, endPoint x: 214, endPoint y: 125, distance: 29.5
click at [214, 125] on div "Tax Returns 2024 Individual.pdf" at bounding box center [246, 128] width 101 height 16
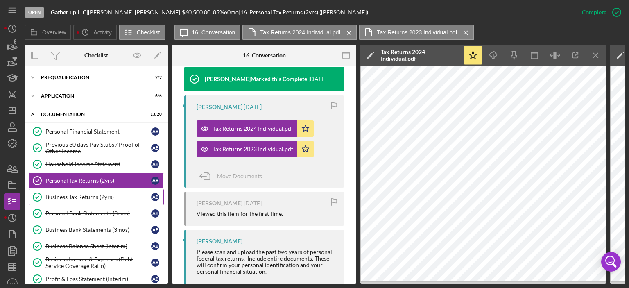
click at [69, 195] on div "Business Tax Returns (2yrs)" at bounding box center [98, 197] width 106 height 7
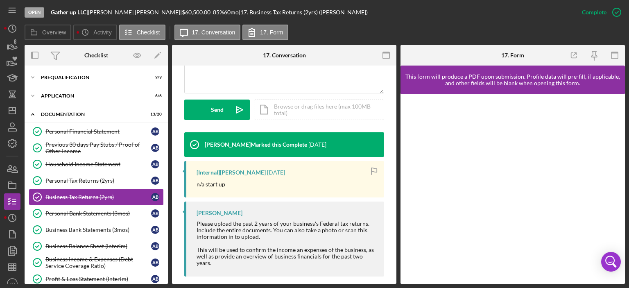
scroll to position [224, 0]
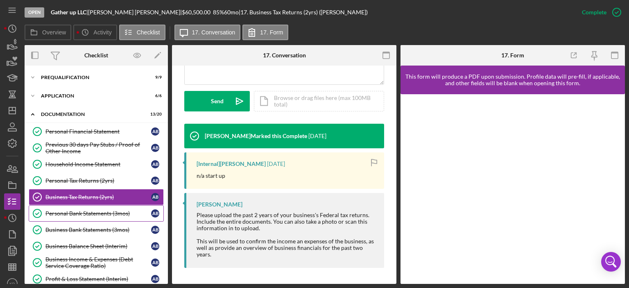
click at [75, 212] on div "Personal Bank Statements (3mos)" at bounding box center [98, 213] width 106 height 7
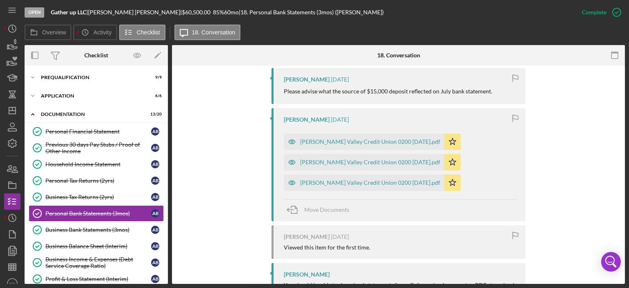
scroll to position [339, 0]
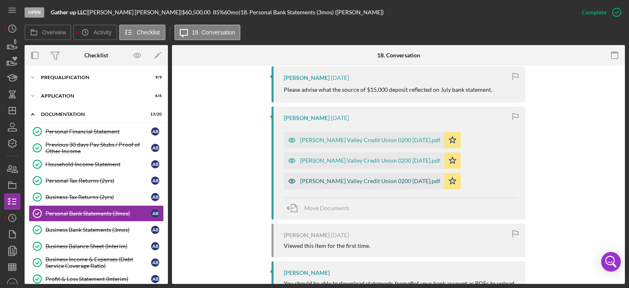
click at [340, 178] on div "[PERSON_NAME] Valley Credit Union 0200 [DATE].pdf" at bounding box center [370, 181] width 140 height 7
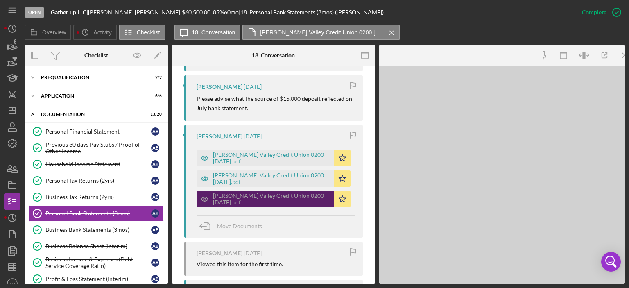
scroll to position [348, 0]
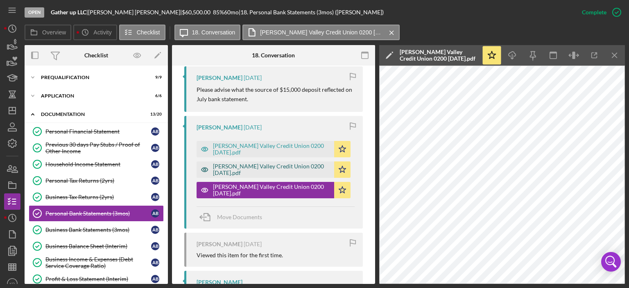
click at [255, 168] on div "[PERSON_NAME] Valley Credit Union 0200 [DATE].pdf" at bounding box center [271, 169] width 117 height 13
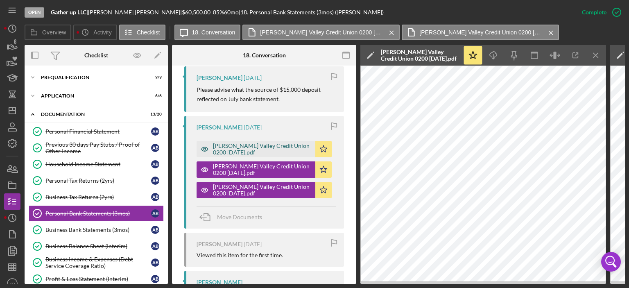
click at [236, 145] on div "[PERSON_NAME] Valley Credit Union 0200 [DATE].pdf" at bounding box center [262, 148] width 98 height 13
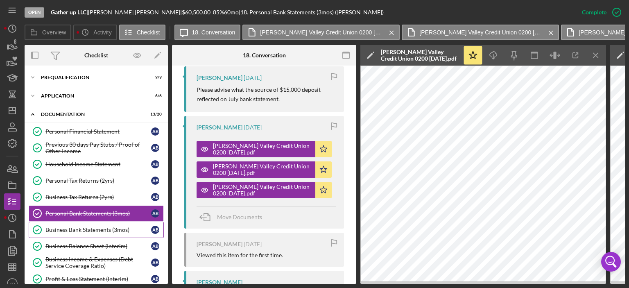
click at [85, 228] on div "Business Bank Statements (3mos)" at bounding box center [98, 229] width 106 height 7
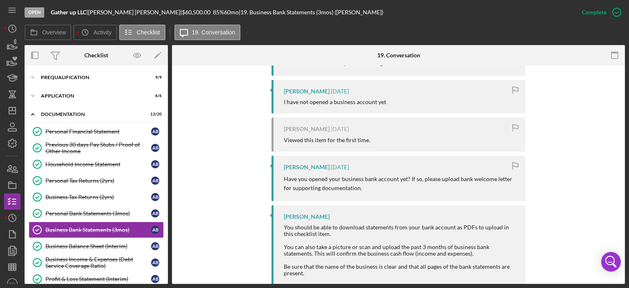
scroll to position [342, 0]
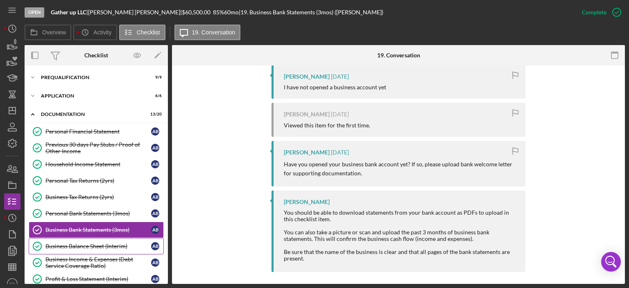
click at [61, 244] on div "Business Balance Sheet (Interim)" at bounding box center [98, 246] width 106 height 7
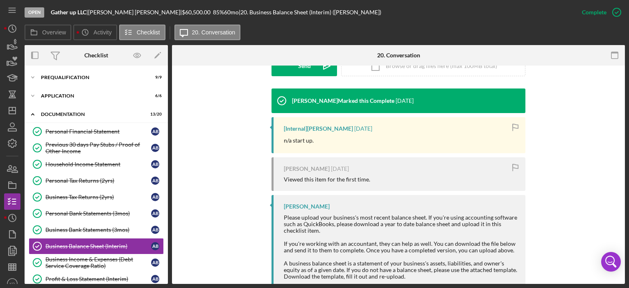
scroll to position [290, 0]
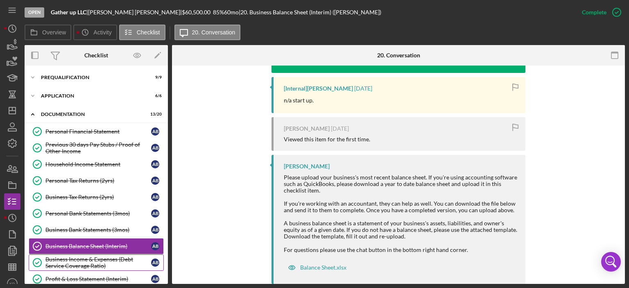
click at [54, 264] on div "Business Income & Expenses (Debt Service Coverage Ratio)" at bounding box center [98, 262] width 106 height 13
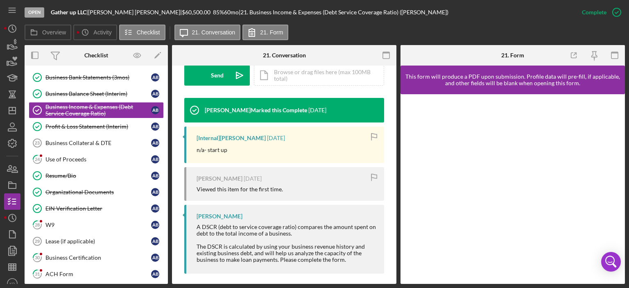
scroll to position [154, 0]
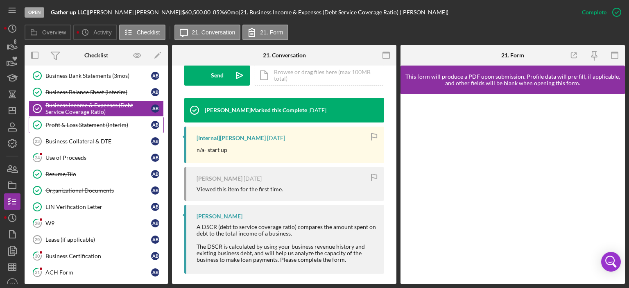
click at [65, 122] on div "Profit & Loss Statement (Interim)" at bounding box center [98, 125] width 106 height 7
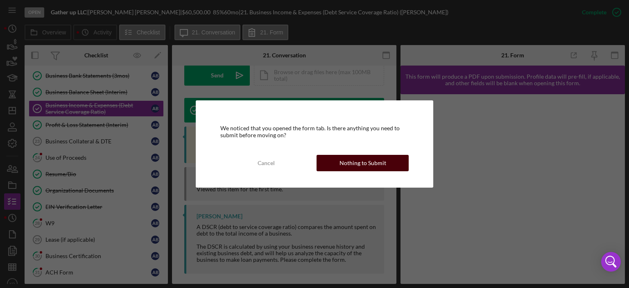
click at [381, 162] on div "Nothing to Submit" at bounding box center [362, 163] width 47 height 16
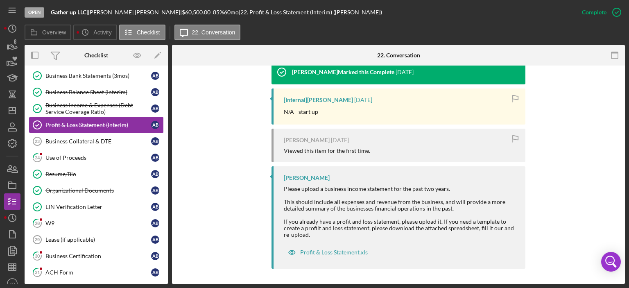
scroll to position [280, 0]
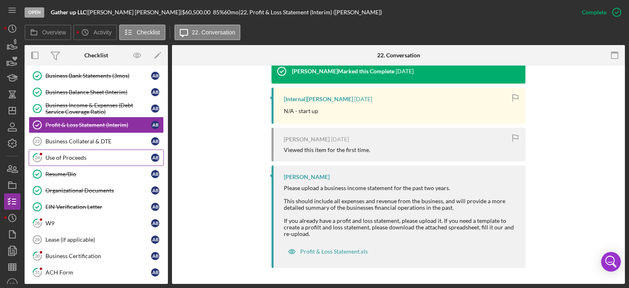
click at [59, 150] on link "24 Use of Proceeds A B" at bounding box center [96, 157] width 135 height 16
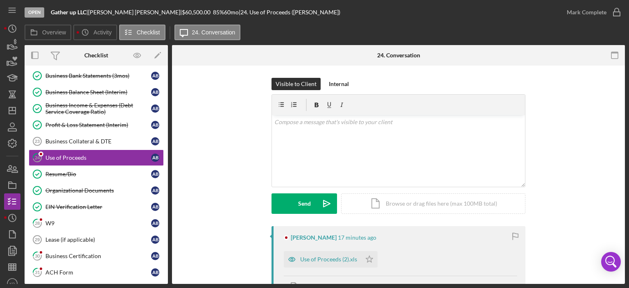
click at [337, 219] on div "Visible to Client Internal v Color teal Color pink Remove color Add row above A…" at bounding box center [398, 152] width 254 height 148
click at [328, 257] on div "Use of Proceeds (2).xls" at bounding box center [328, 259] width 57 height 7
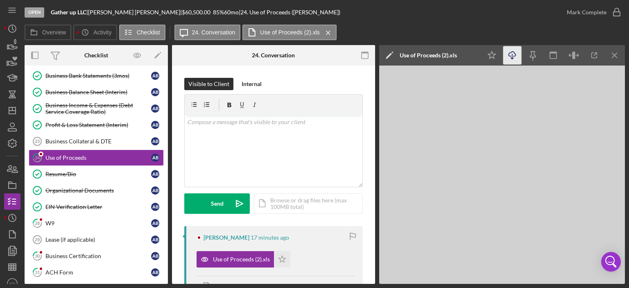
click at [514, 56] on icon "Icon/Download" at bounding box center [512, 55] width 18 height 18
click at [52, 171] on div "Resume/Bio" at bounding box center [98, 174] width 106 height 7
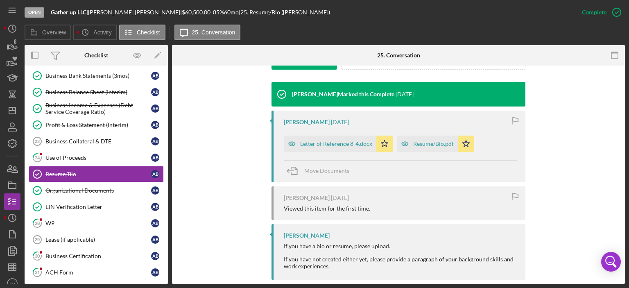
scroll to position [269, 0]
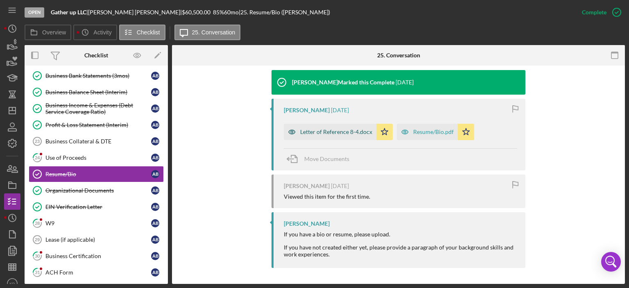
click at [352, 129] on div "Letter of Reference 8-4.docx" at bounding box center [336, 132] width 72 height 7
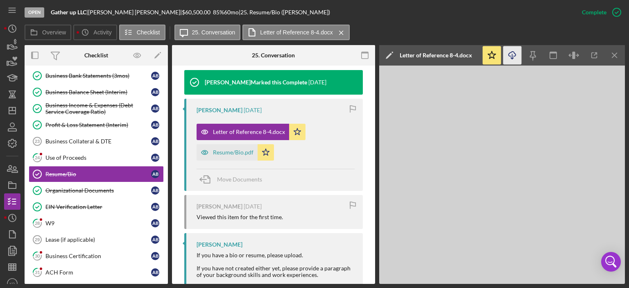
click at [509, 58] on icon "Icon/Download" at bounding box center [512, 55] width 18 height 18
click at [226, 149] on div "Resume/Bio.pdf" at bounding box center [233, 152] width 41 height 7
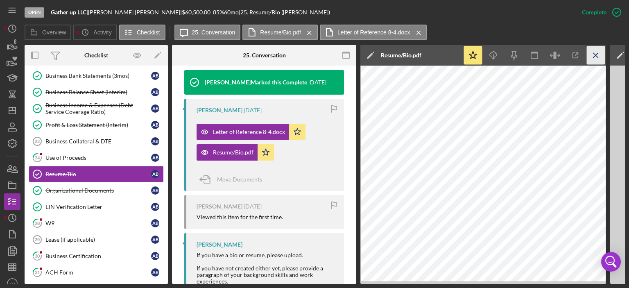
click at [598, 56] on icon "Icon/Menu Close" at bounding box center [596, 55] width 18 height 18
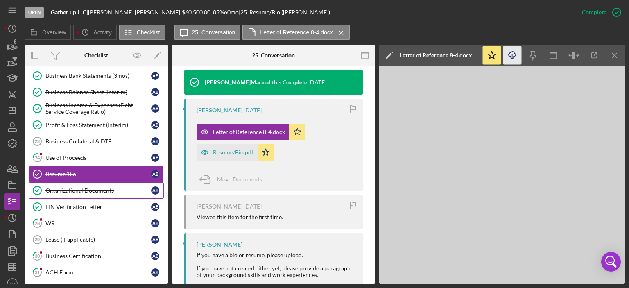
click at [49, 187] on div "Organizational Documents" at bounding box center [98, 190] width 106 height 7
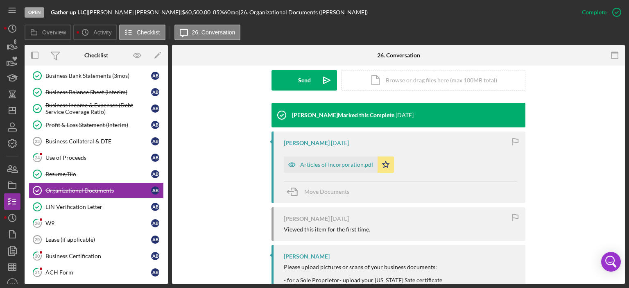
scroll to position [295, 0]
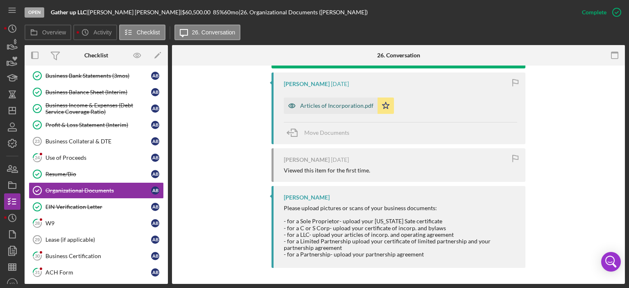
click at [313, 104] on div "Articles of Incorporation.pdf" at bounding box center [336, 105] width 73 height 7
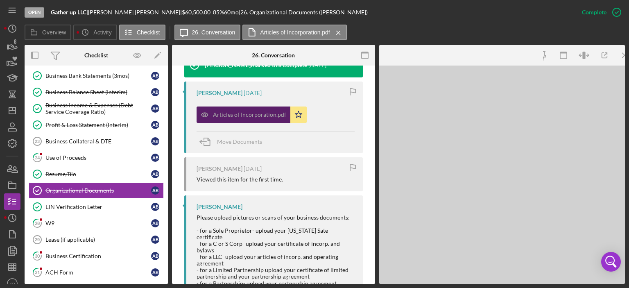
scroll to position [304, 0]
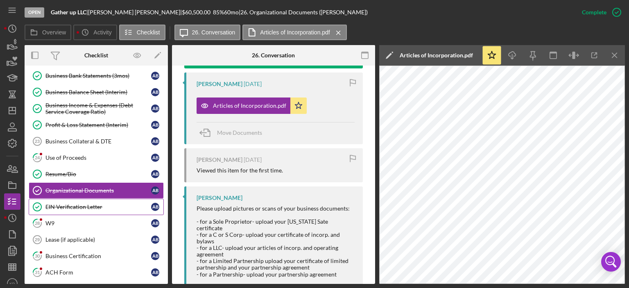
click at [76, 204] on div "EIN Verification Letter" at bounding box center [98, 206] width 106 height 7
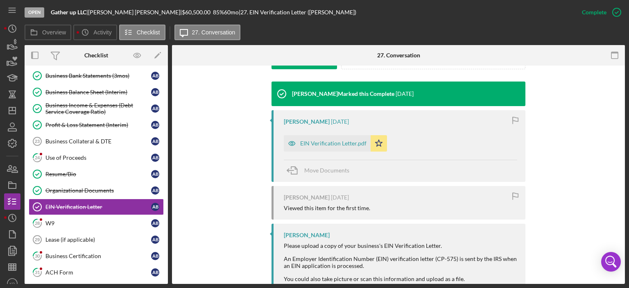
scroll to position [255, 0]
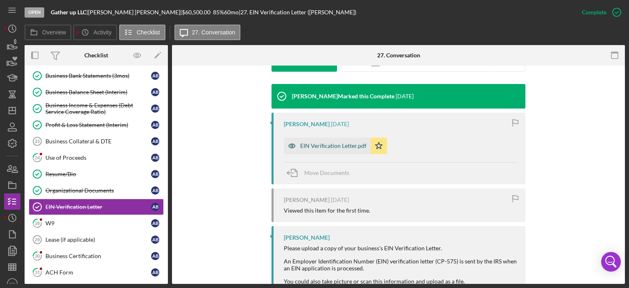
click at [309, 142] on div "EIN Verification Letter.pdf" at bounding box center [333, 145] width 66 height 7
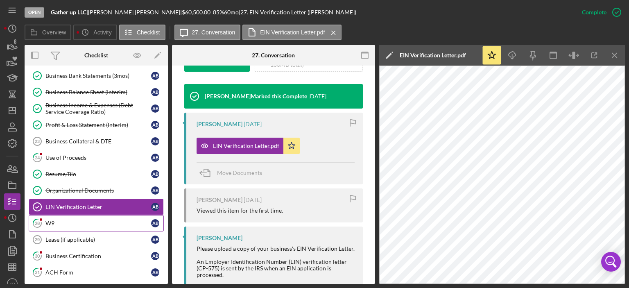
click at [47, 221] on div "W9" at bounding box center [98, 223] width 106 height 7
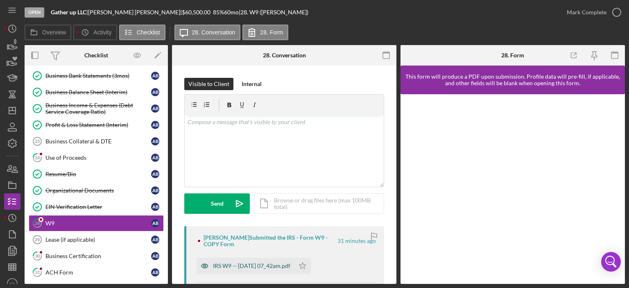
click at [252, 266] on div "IRS W9 -- [DATE] 07_42am.pdf" at bounding box center [251, 265] width 77 height 7
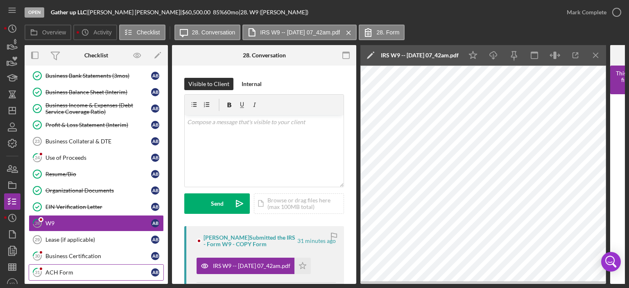
click at [54, 269] on div "ACH Form" at bounding box center [98, 272] width 106 height 7
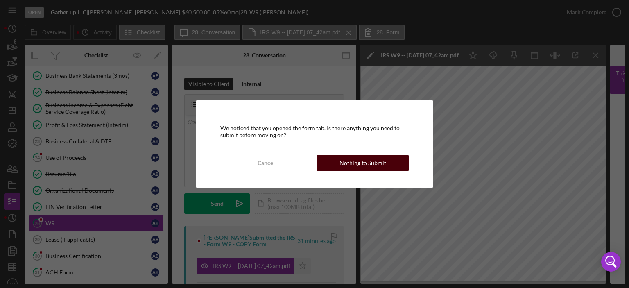
click at [373, 161] on div "Nothing to Submit" at bounding box center [362, 163] width 47 height 16
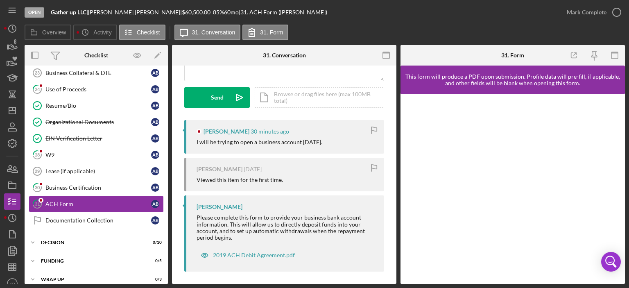
scroll to position [228, 0]
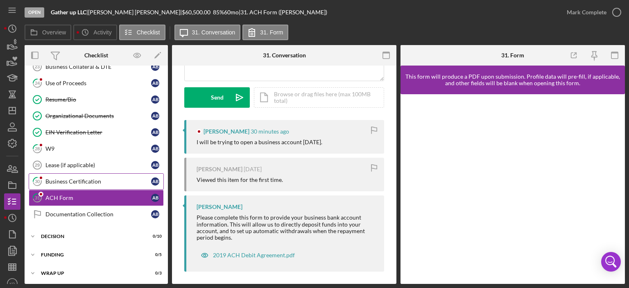
click at [59, 180] on div "Business Certification" at bounding box center [98, 181] width 106 height 7
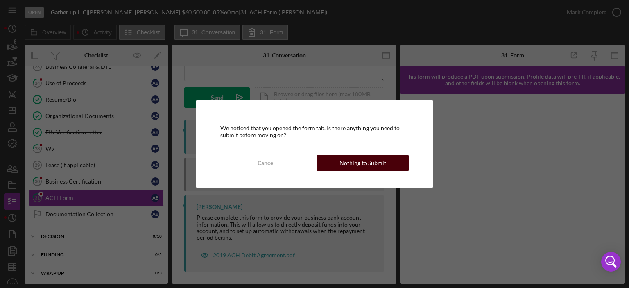
click at [376, 163] on div "Nothing to Submit" at bounding box center [362, 163] width 47 height 16
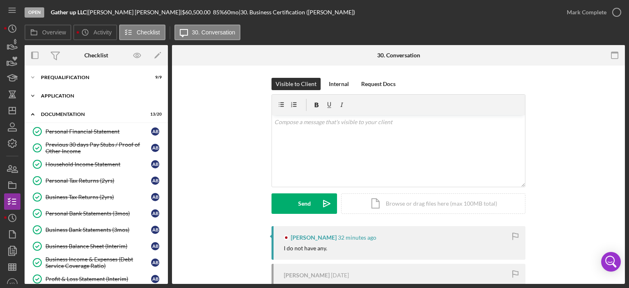
click at [32, 94] on icon "Icon/Expander" at bounding box center [33, 96] width 16 height 16
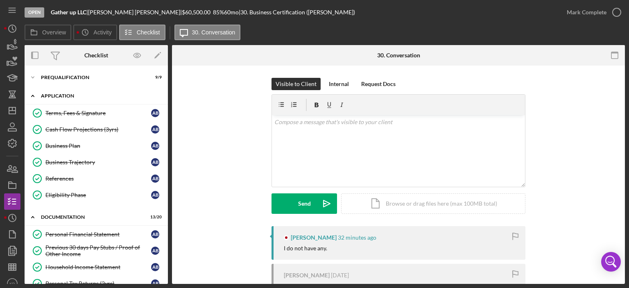
click at [32, 94] on icon "Icon/Expander" at bounding box center [33, 96] width 16 height 16
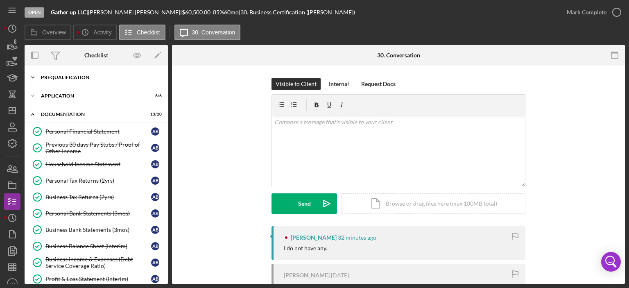
click at [33, 77] on icon "Icon/Expander" at bounding box center [33, 77] width 16 height 16
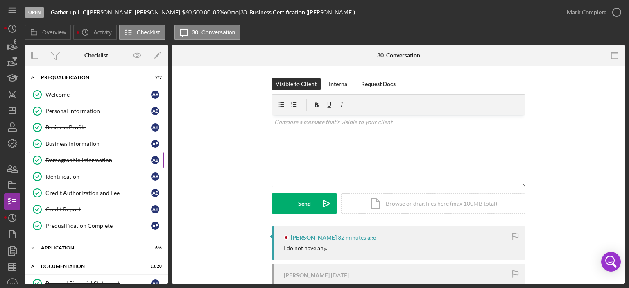
click at [62, 157] on div "Demographic Information" at bounding box center [98, 160] width 106 height 7
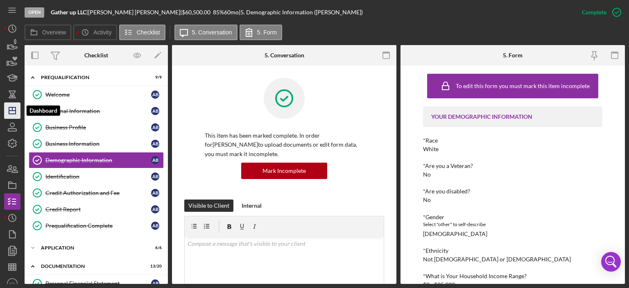
click at [11, 110] on icon "Icon/Dashboard" at bounding box center [12, 110] width 20 height 20
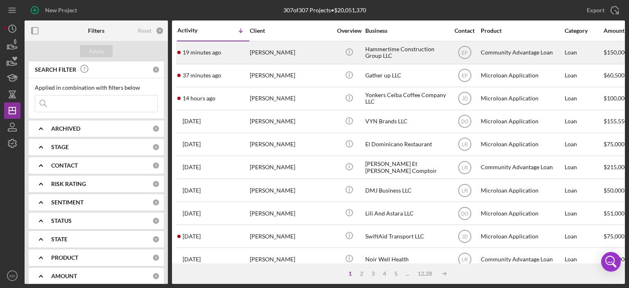
click at [370, 49] on div "Hammertime Construction Group LLC" at bounding box center [406, 53] width 82 height 22
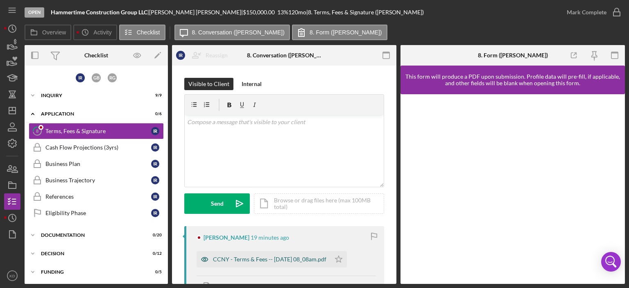
click at [274, 258] on div "CCNY - Terms & Fees -- [DATE] 08_08am.pdf" at bounding box center [269, 259] width 113 height 7
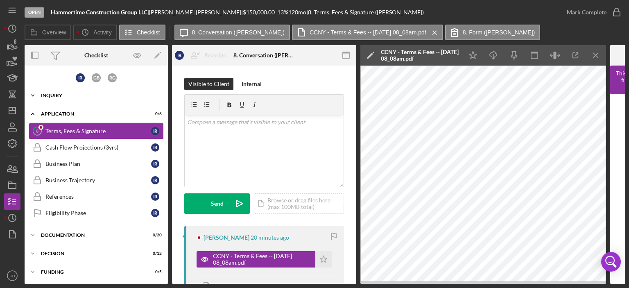
click at [32, 93] on icon "Icon/Expander" at bounding box center [33, 95] width 16 height 16
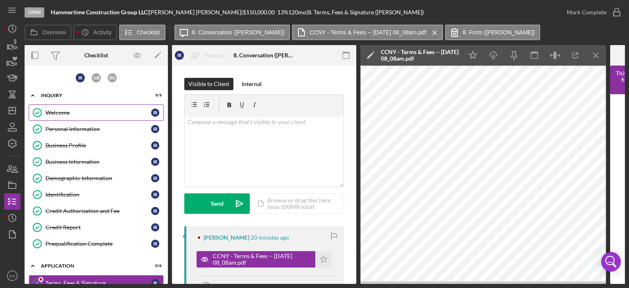
click at [61, 110] on div "Welcome" at bounding box center [98, 112] width 106 height 7
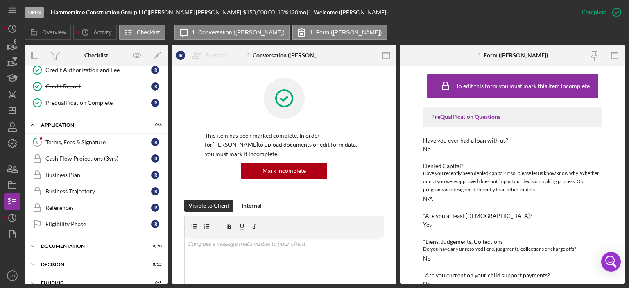
scroll to position [142, 0]
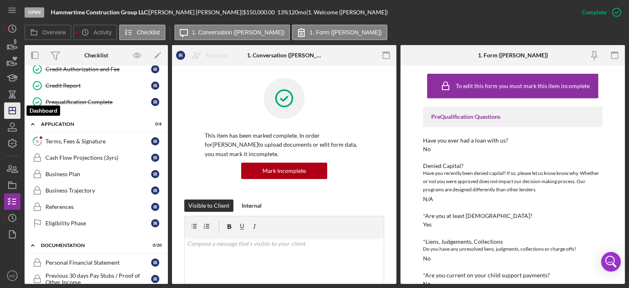
click at [11, 108] on polygon "button" at bounding box center [12, 110] width 7 height 7
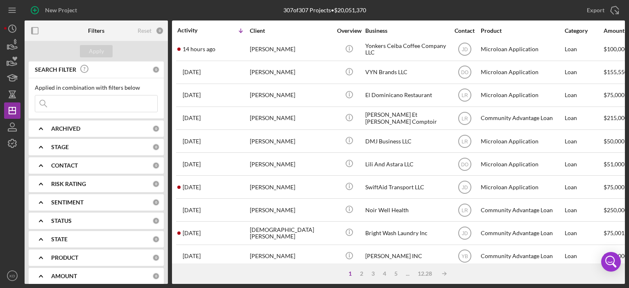
scroll to position [65, 0]
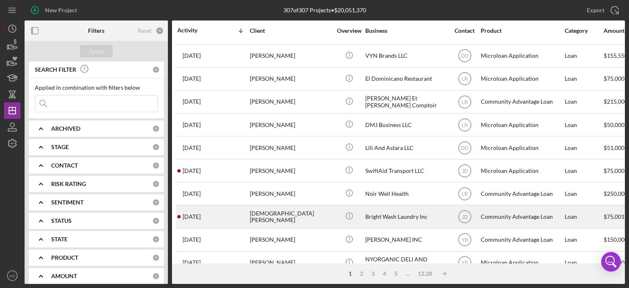
click at [257, 216] on div "[DEMOGRAPHIC_DATA][PERSON_NAME]" at bounding box center [291, 216] width 82 height 22
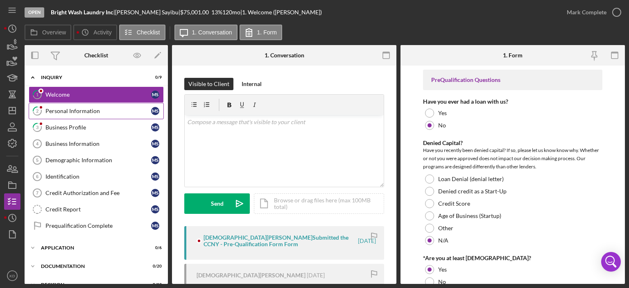
click at [56, 110] on div "Personal Information" at bounding box center [98, 111] width 106 height 7
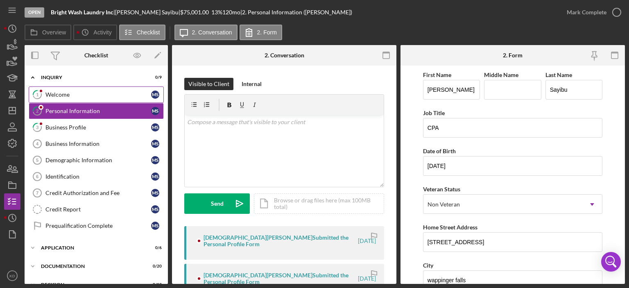
click at [52, 95] on div "Welcome" at bounding box center [98, 94] width 106 height 7
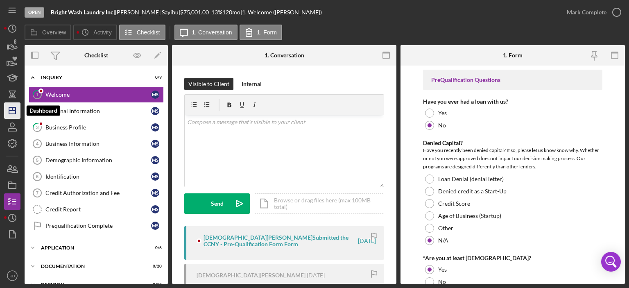
click at [14, 113] on polygon "button" at bounding box center [12, 110] width 7 height 7
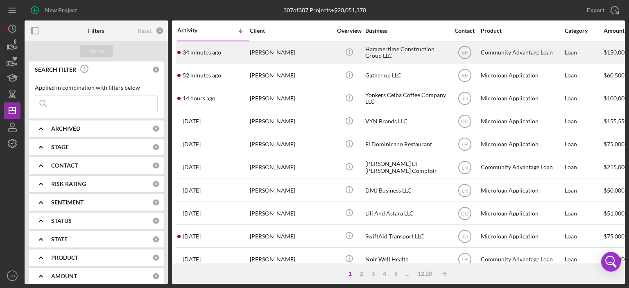
click at [366, 50] on div "Hammertime Construction Group LLC" at bounding box center [406, 53] width 82 height 22
